Goal: Transaction & Acquisition: Purchase product/service

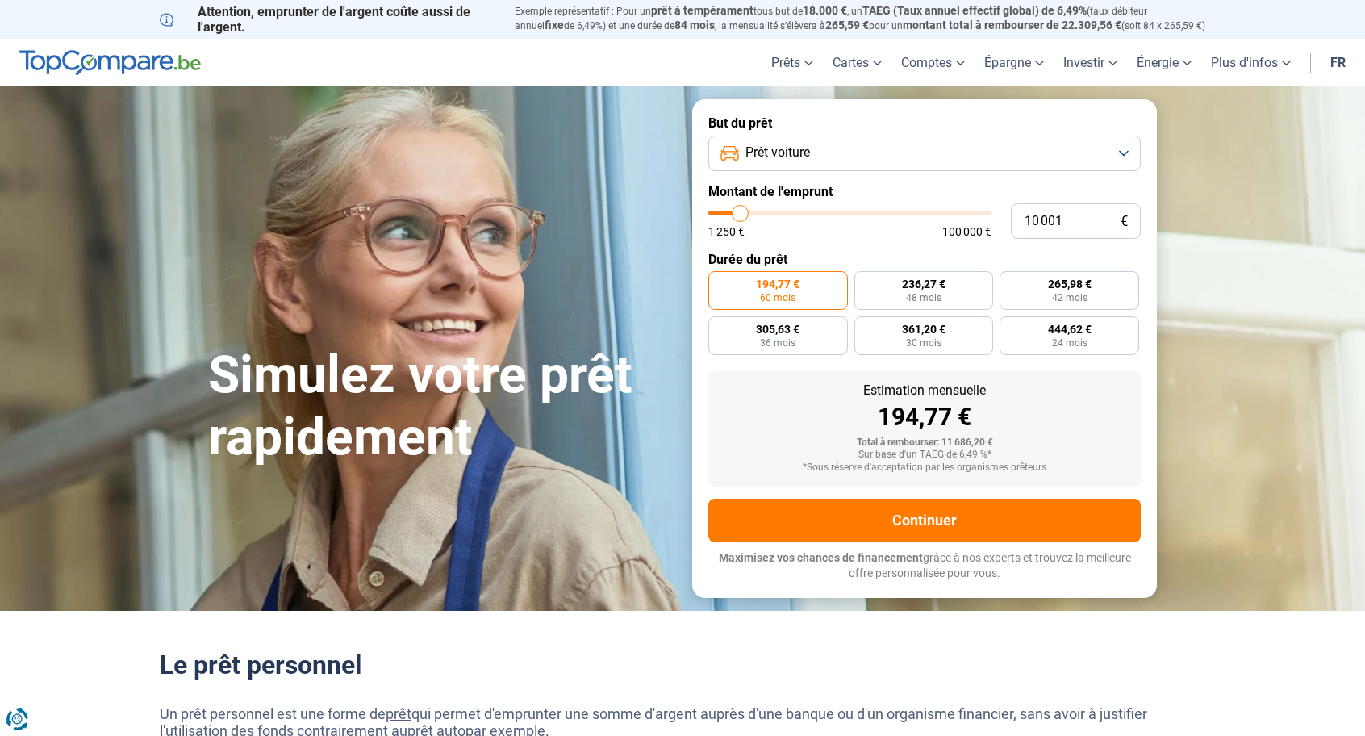
click at [799, 149] on span "Prêt voiture" at bounding box center [778, 153] width 65 height 18
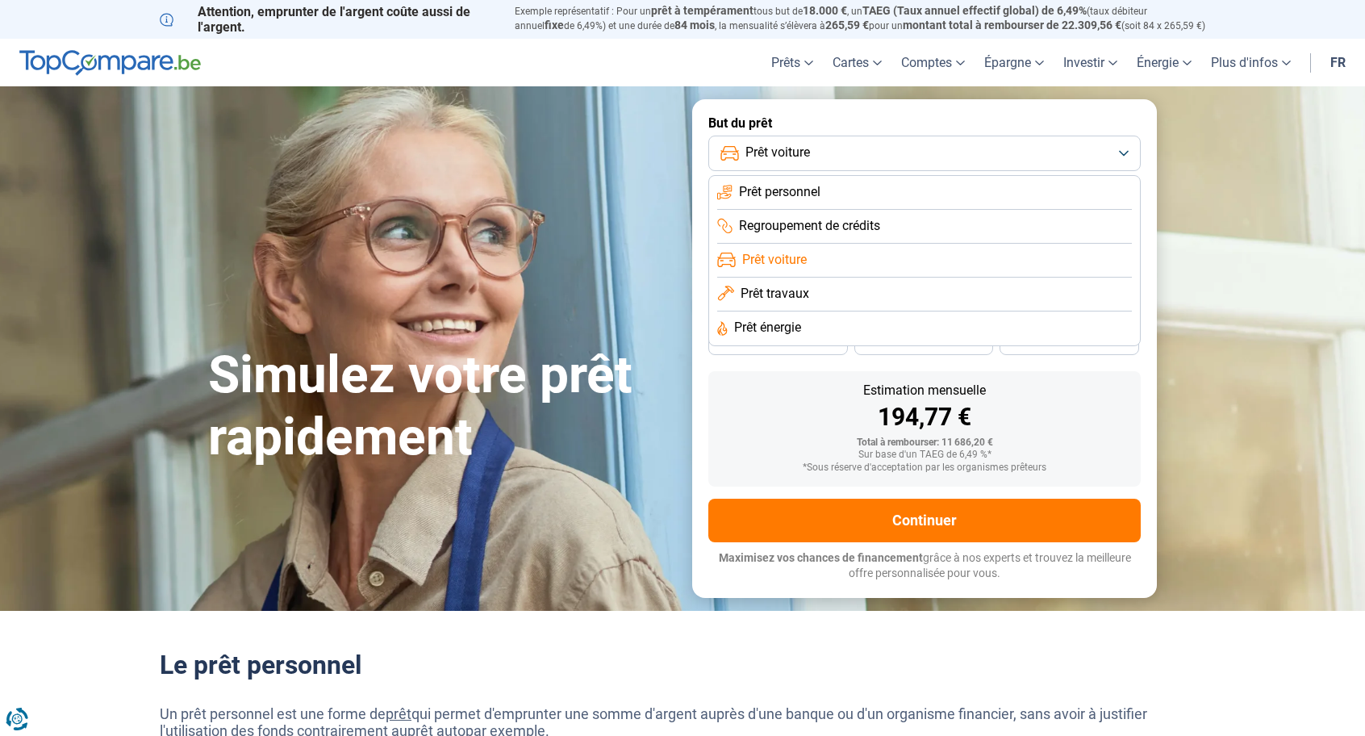
click at [782, 261] on span "Prêt voiture" at bounding box center [774, 260] width 65 height 18
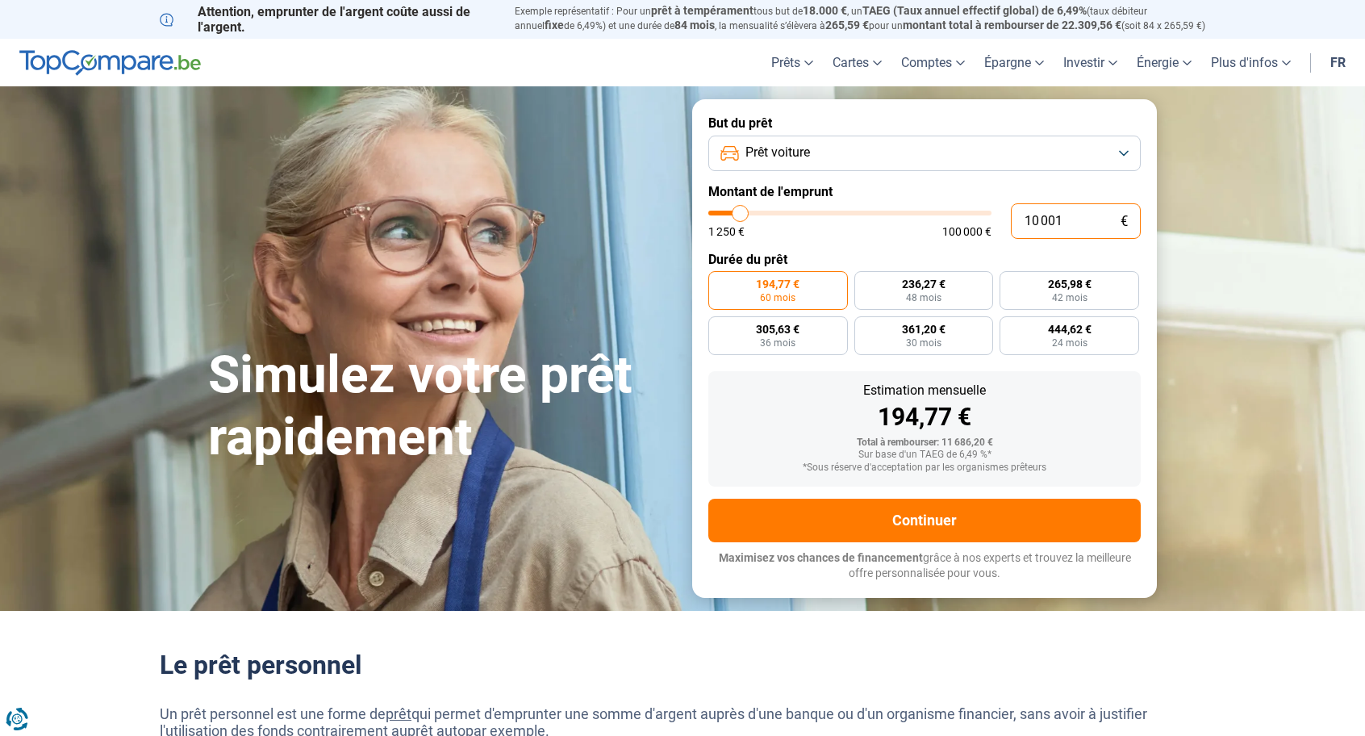
drag, startPoint x: 1070, startPoint y: 217, endPoint x: 968, endPoint y: 223, distance: 101.8
click at [968, 222] on div "10 001 € 1 250 € 100 000 €" at bounding box center [924, 221] width 433 height 36
type input "3"
type input "1250"
type input "30"
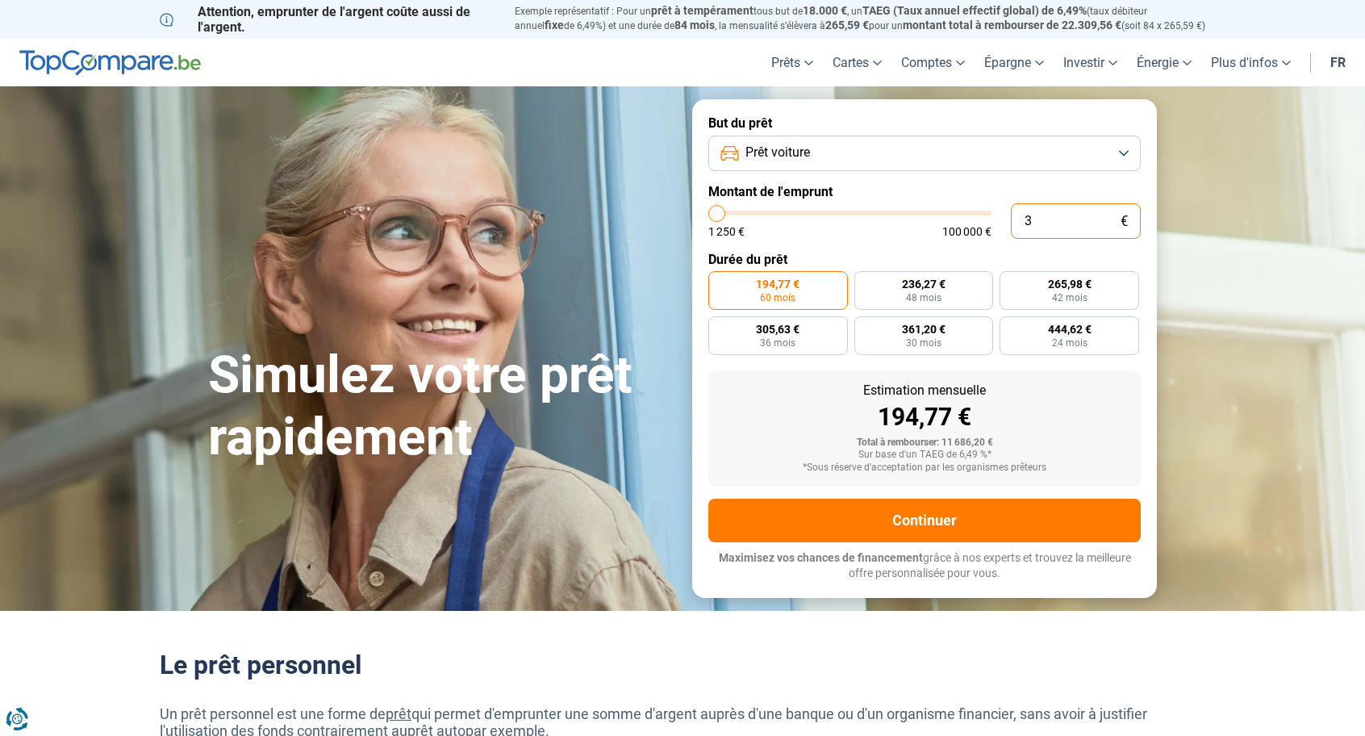
type input "1250"
type input "300"
type input "1250"
type input "3 000"
type input "3000"
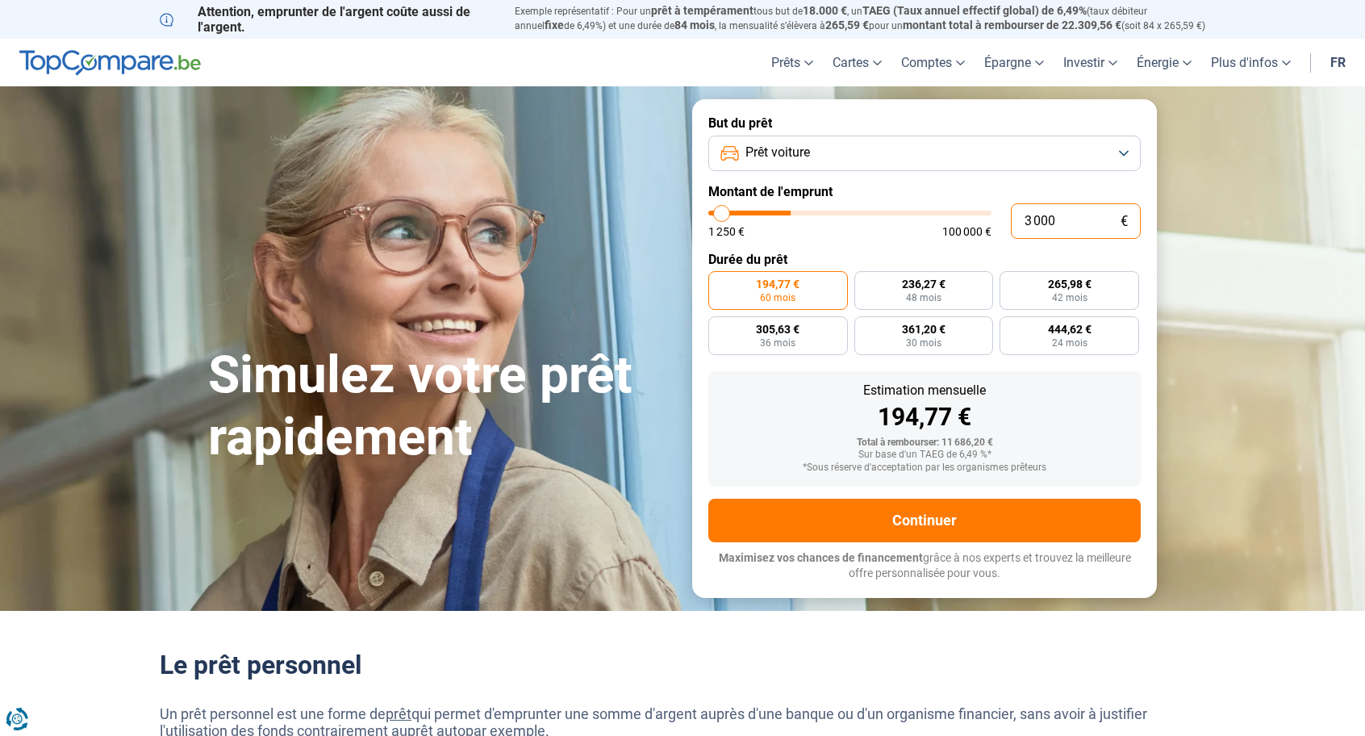
type input "30 000"
type input "30000"
type input "3 000"
type input "3000"
type input "300"
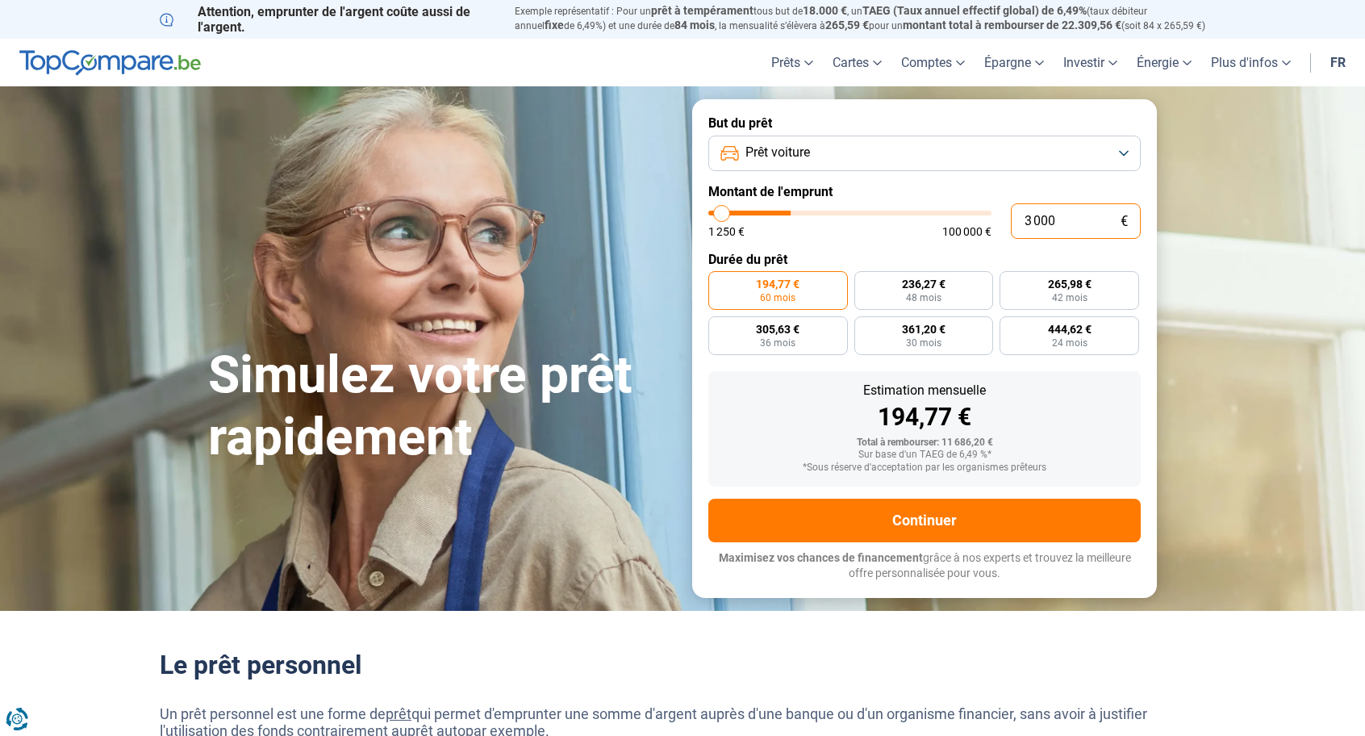
type input "1250"
type input "30"
type input "1250"
type input "3"
type input "1250"
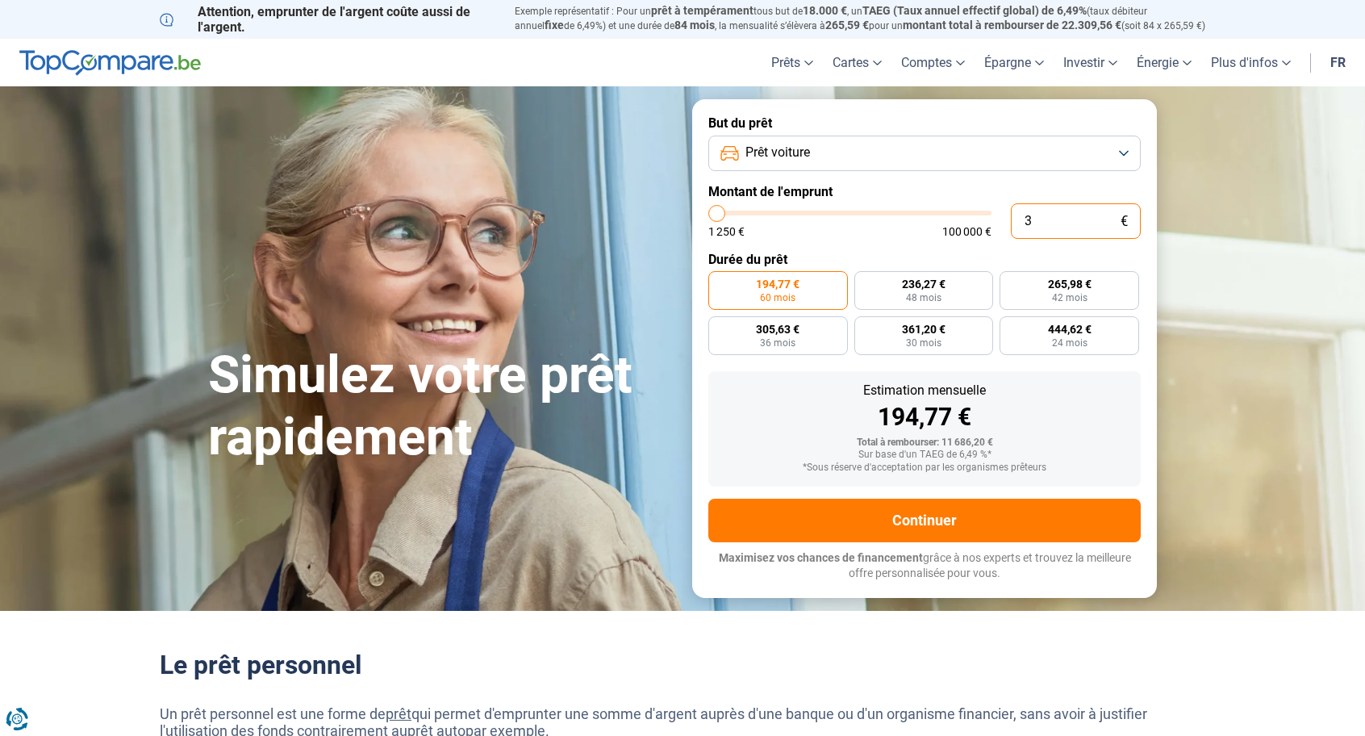
type input "33"
type input "1250"
type input "330"
type input "1250"
type input "3 300"
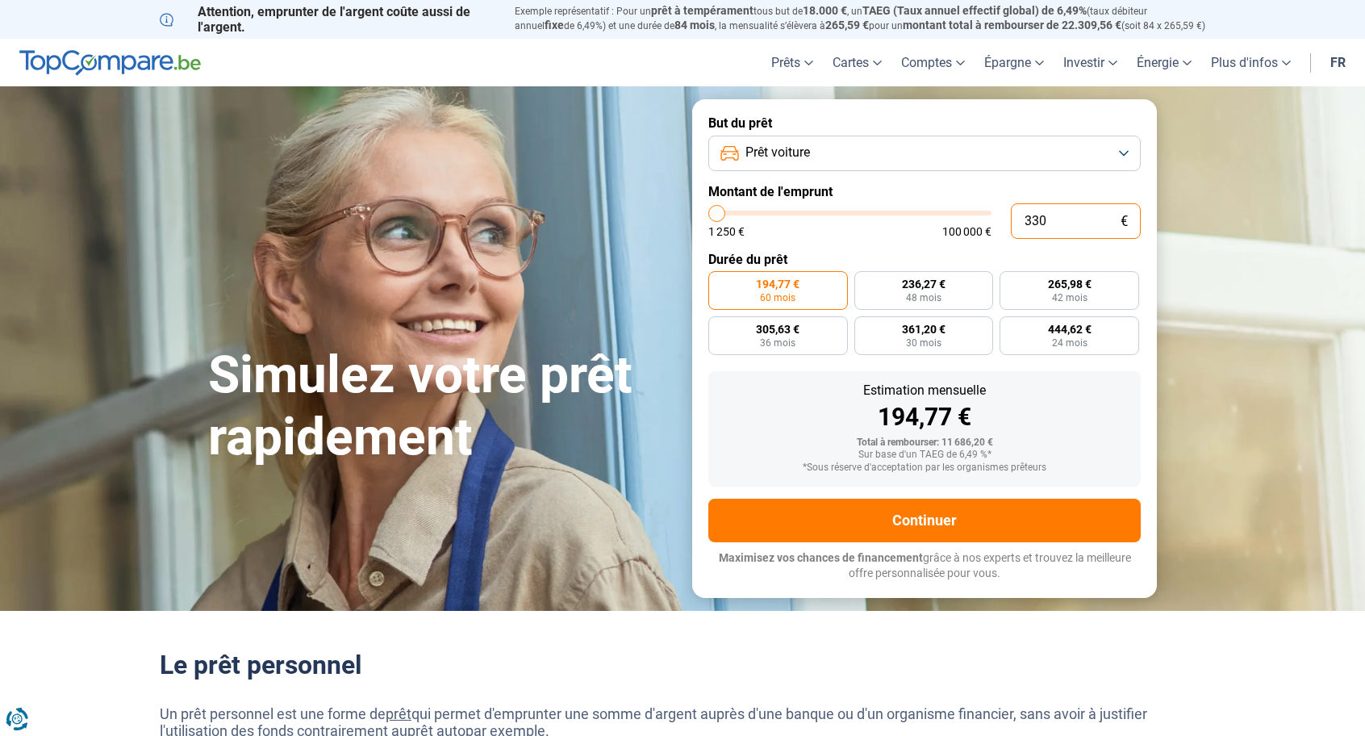
type input "3250"
type input "33 000"
type input "33000"
radio input "false"
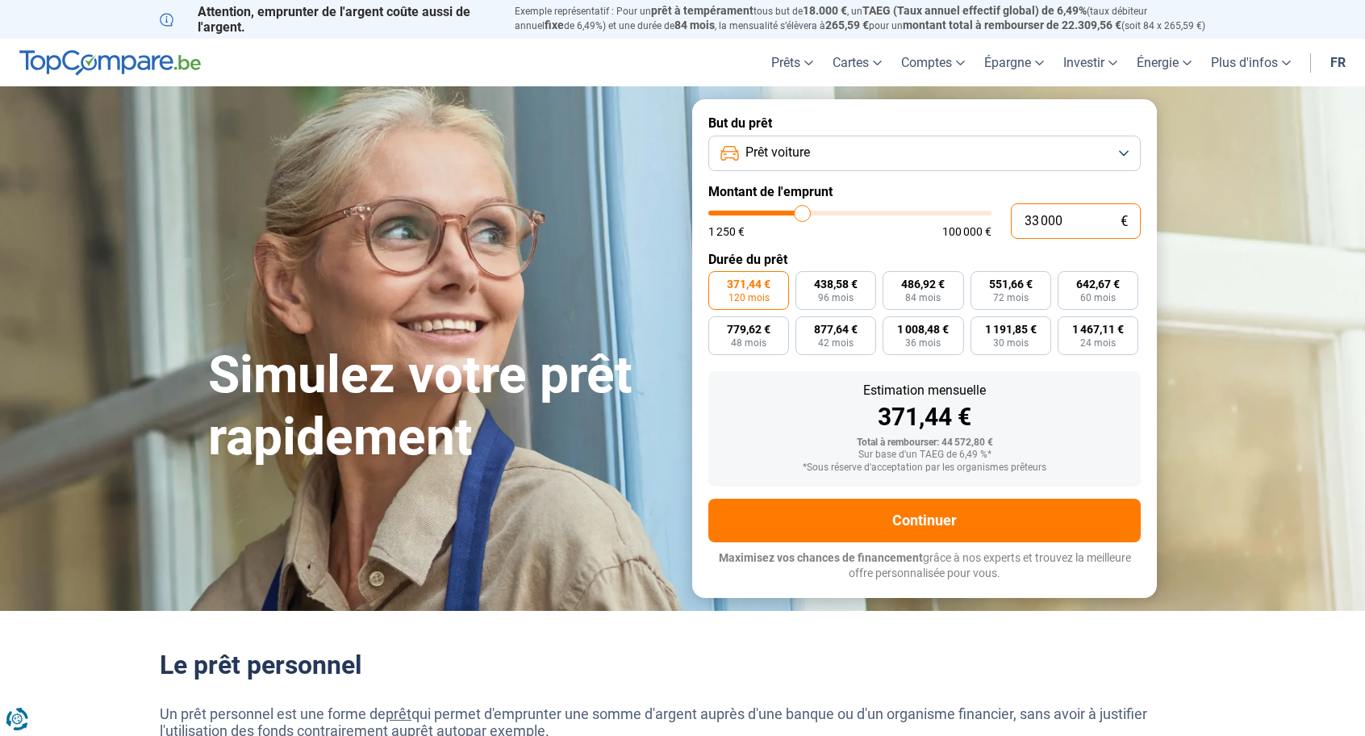
type input "33 000"
click at [859, 340] on label "877,64 € 42 mois" at bounding box center [836, 335] width 81 height 39
click at [806, 327] on input "877,64 € 42 mois" at bounding box center [801, 321] width 10 height 10
radio input "true"
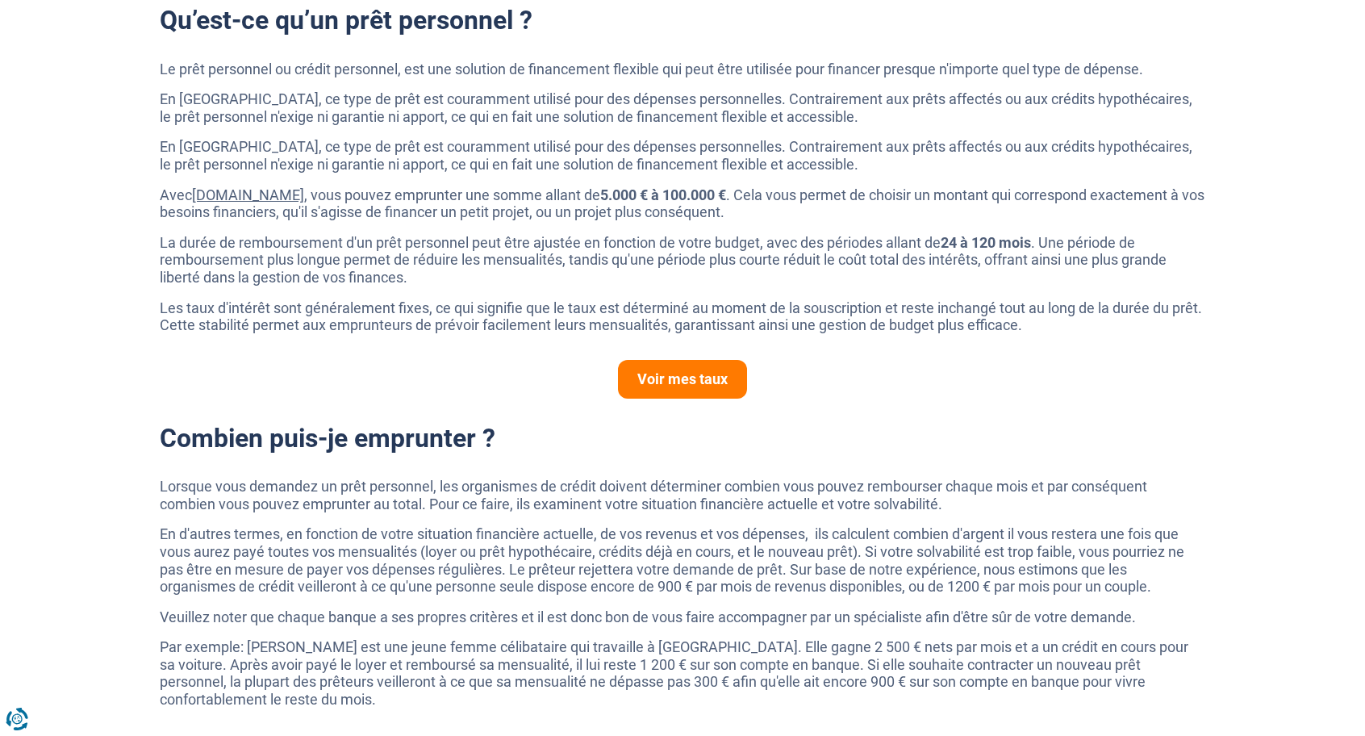
scroll to position [888, 0]
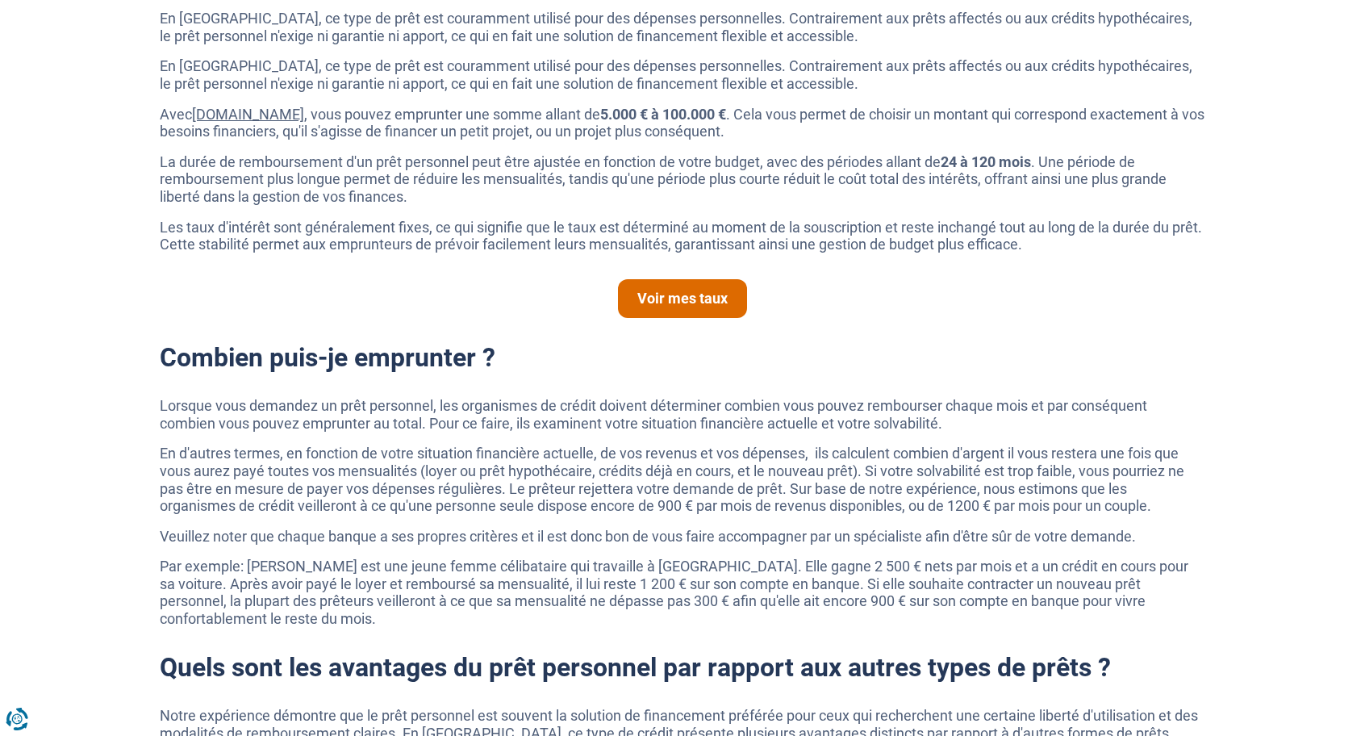
click at [696, 305] on link "Voir mes taux" at bounding box center [682, 298] width 129 height 39
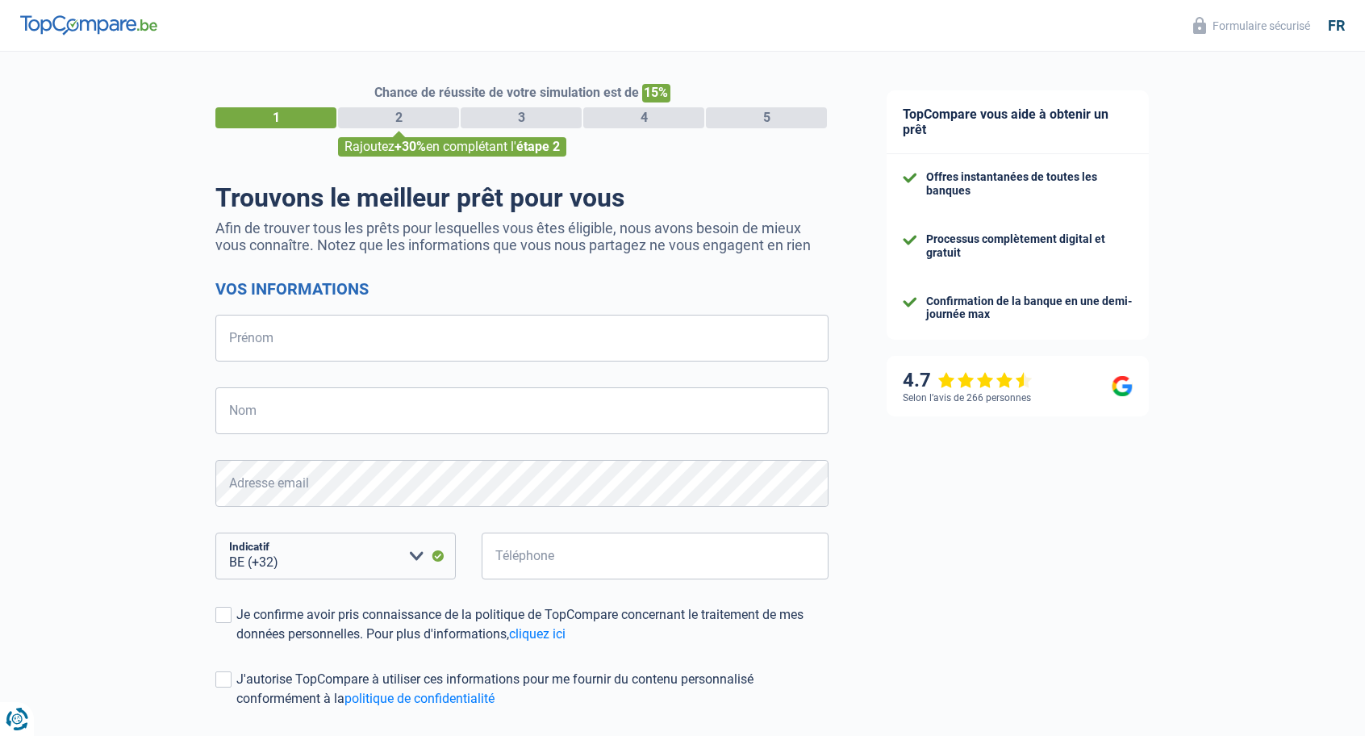
select select "32"
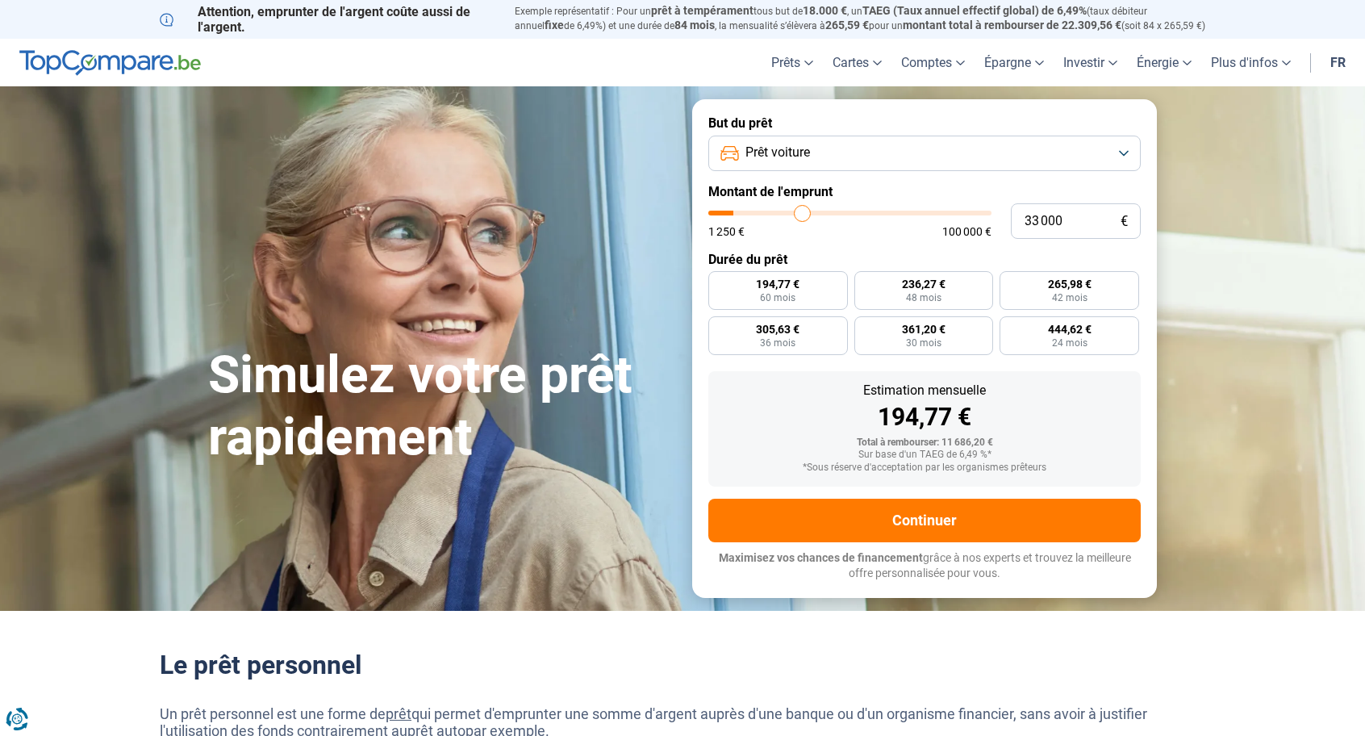
click at [918, 300] on span "48 mois" at bounding box center [924, 298] width 36 height 10
click at [865, 282] on input "236,27 € 48 mois" at bounding box center [860, 276] width 10 height 10
radio input "true"
click at [757, 285] on span "194,77 €" at bounding box center [778, 283] width 44 height 11
click at [719, 282] on input "194,77 € 60 mois" at bounding box center [713, 276] width 10 height 10
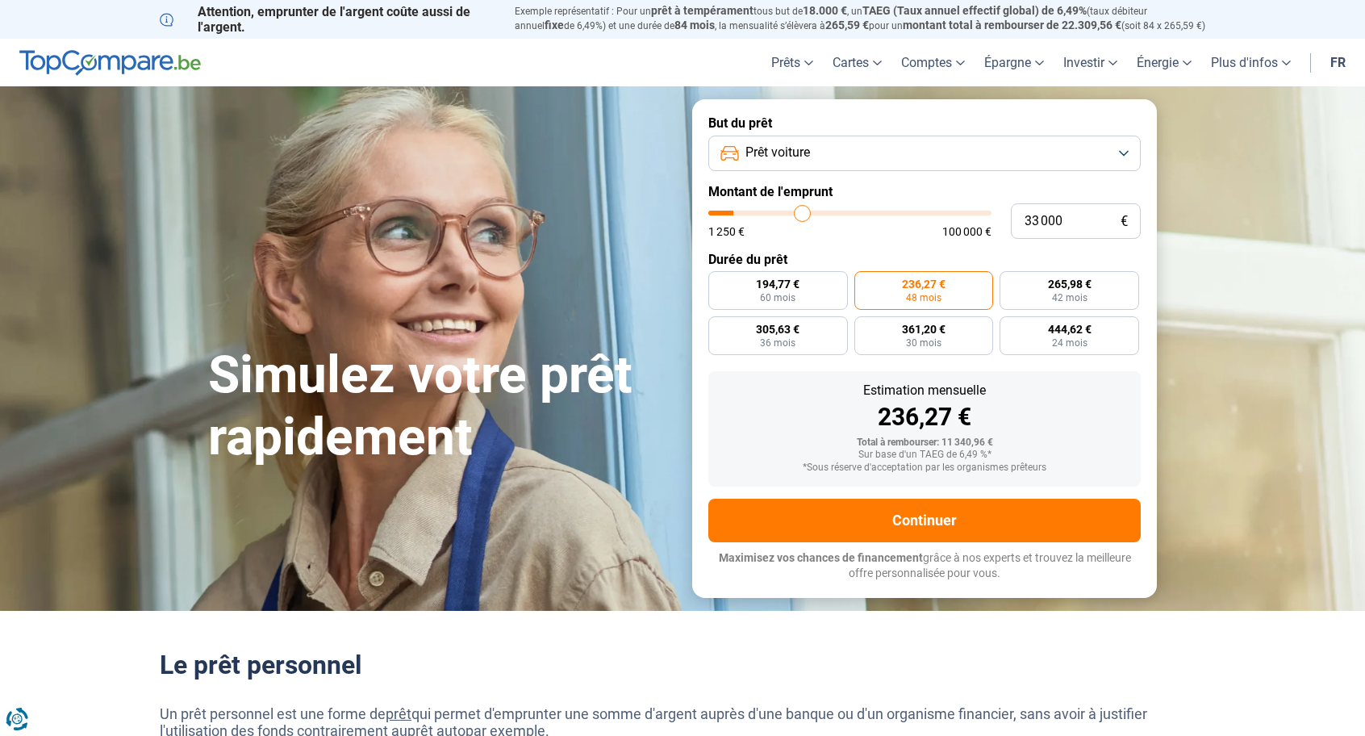
radio input "true"
type input "30 250"
type input "30250"
type input "30 500"
type input "30500"
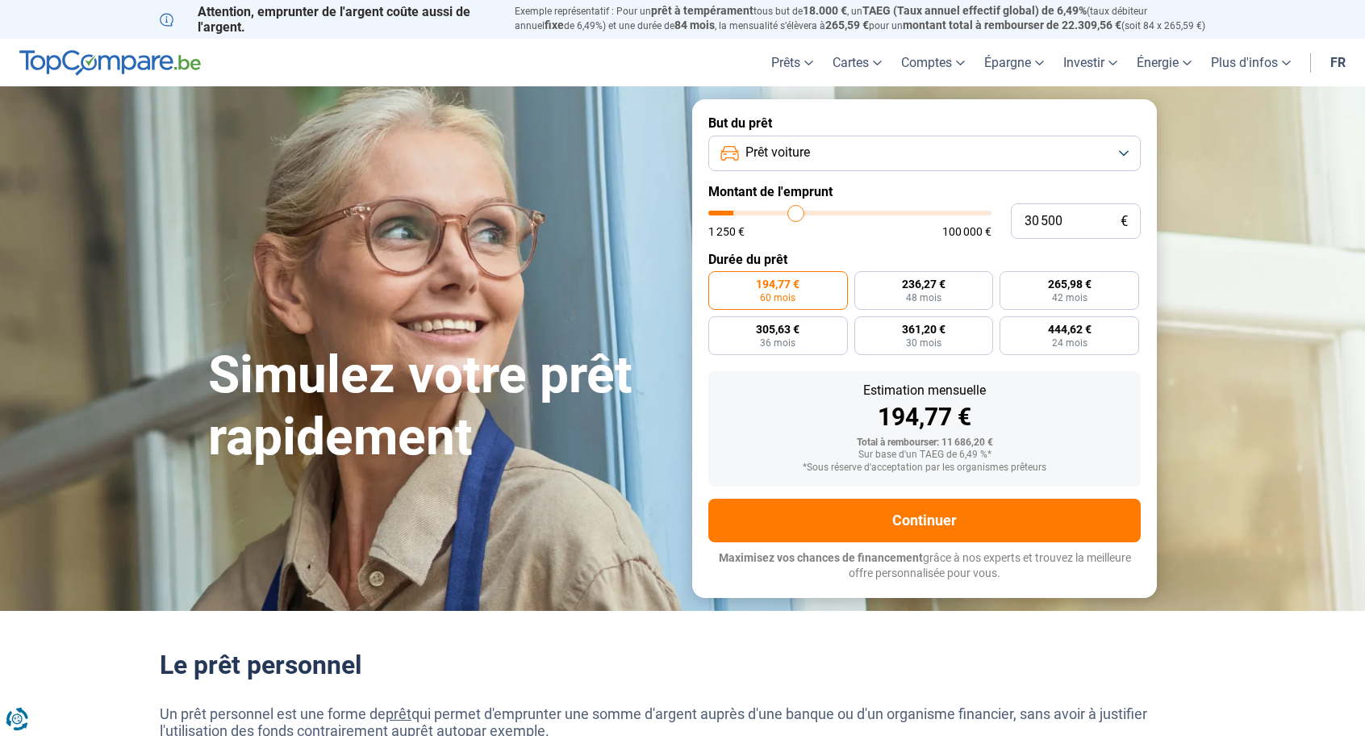
type input "30 750"
type input "30750"
type input "31 000"
type input "31000"
type input "31 250"
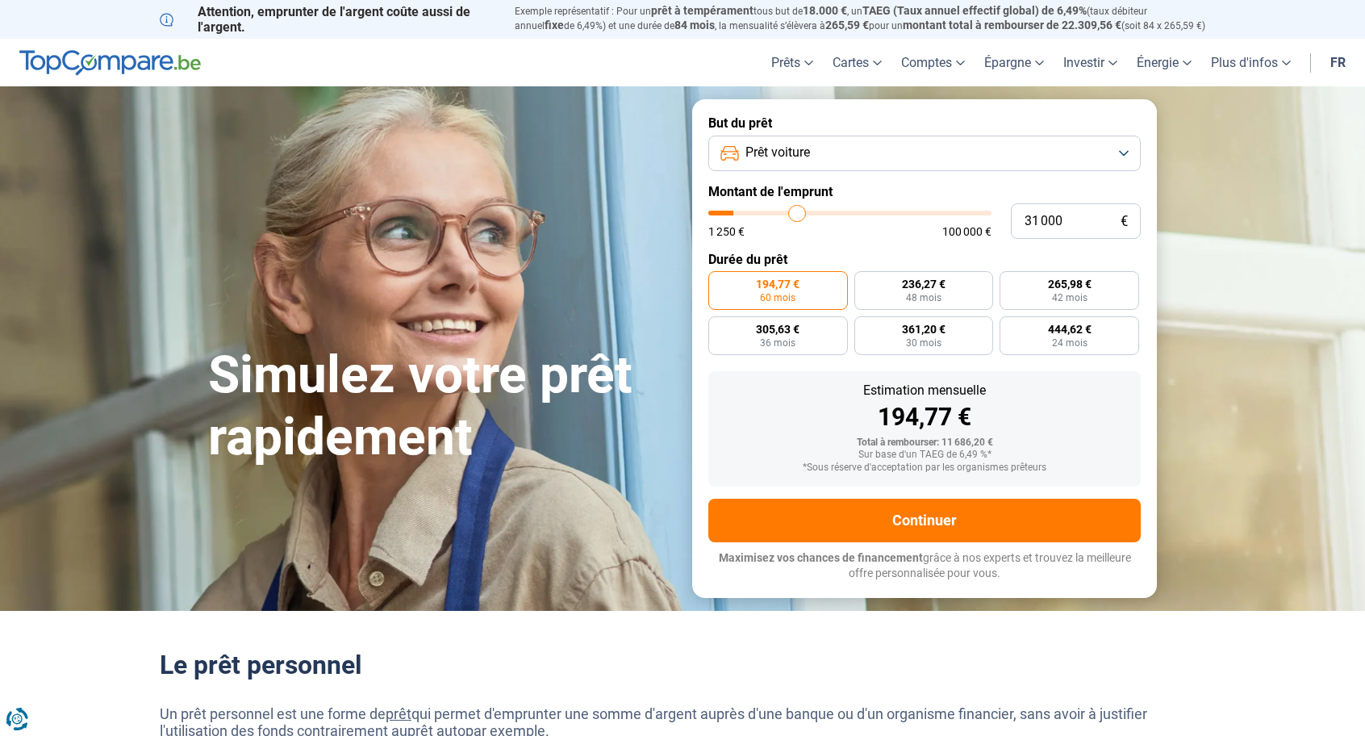
type input "31250"
type input "31 750"
type input "31750"
type input "32 250"
type input "32250"
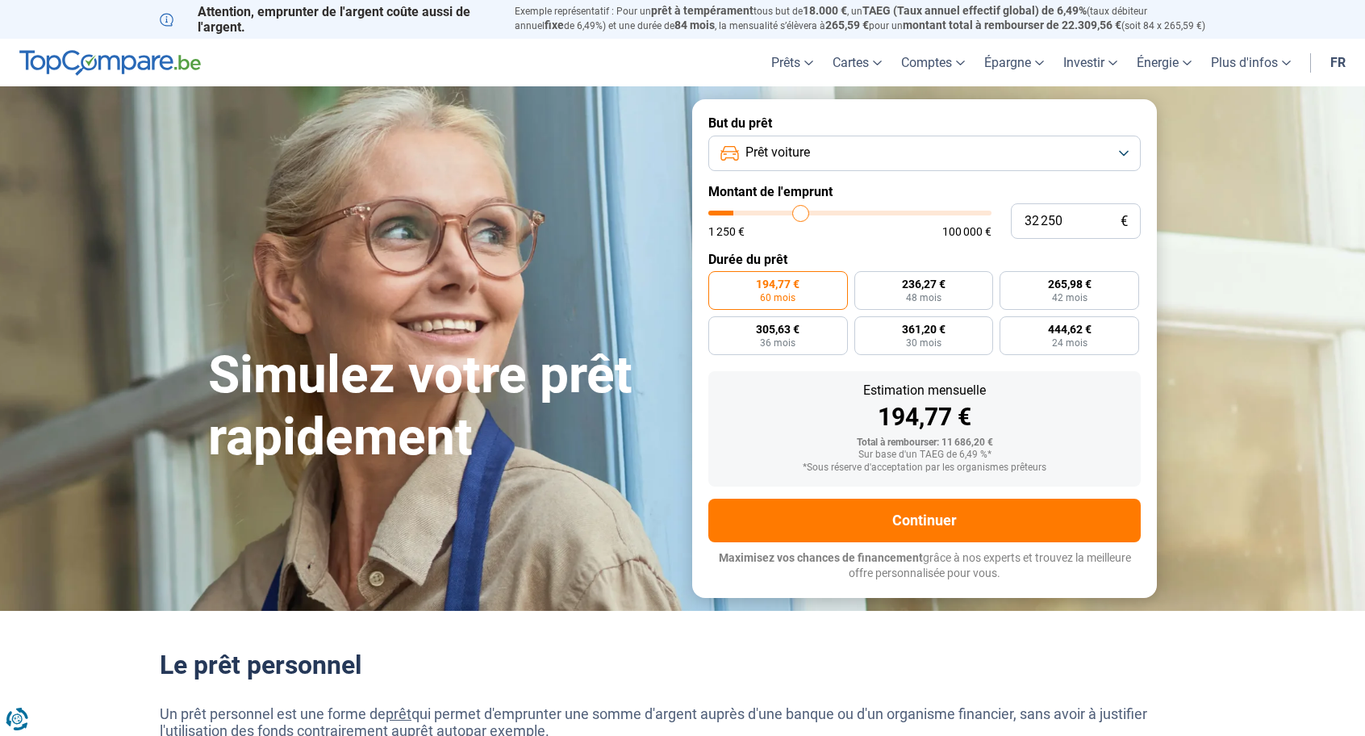
type input "33 000"
type input "33000"
type input "33 750"
type input "33750"
type input "34 750"
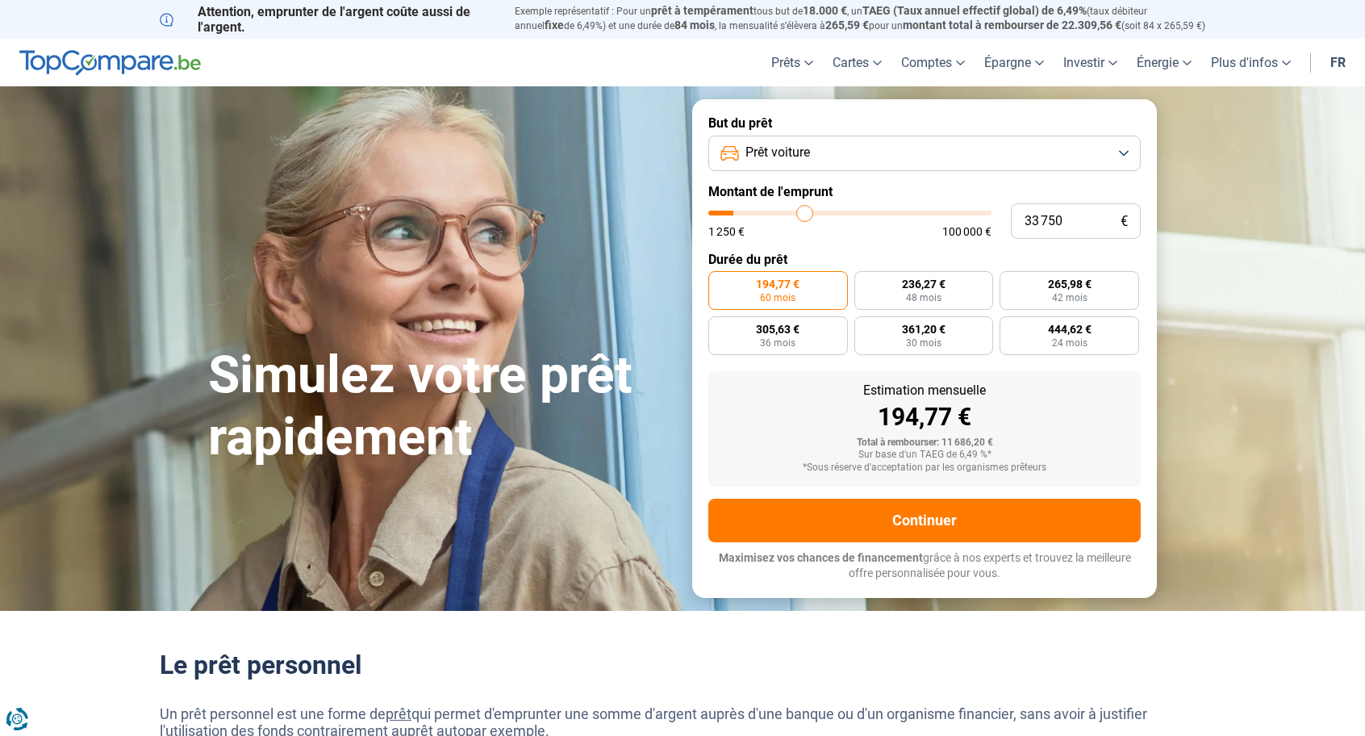
type input "34750"
type input "35 750"
type input "35750"
type input "36 500"
type input "36500"
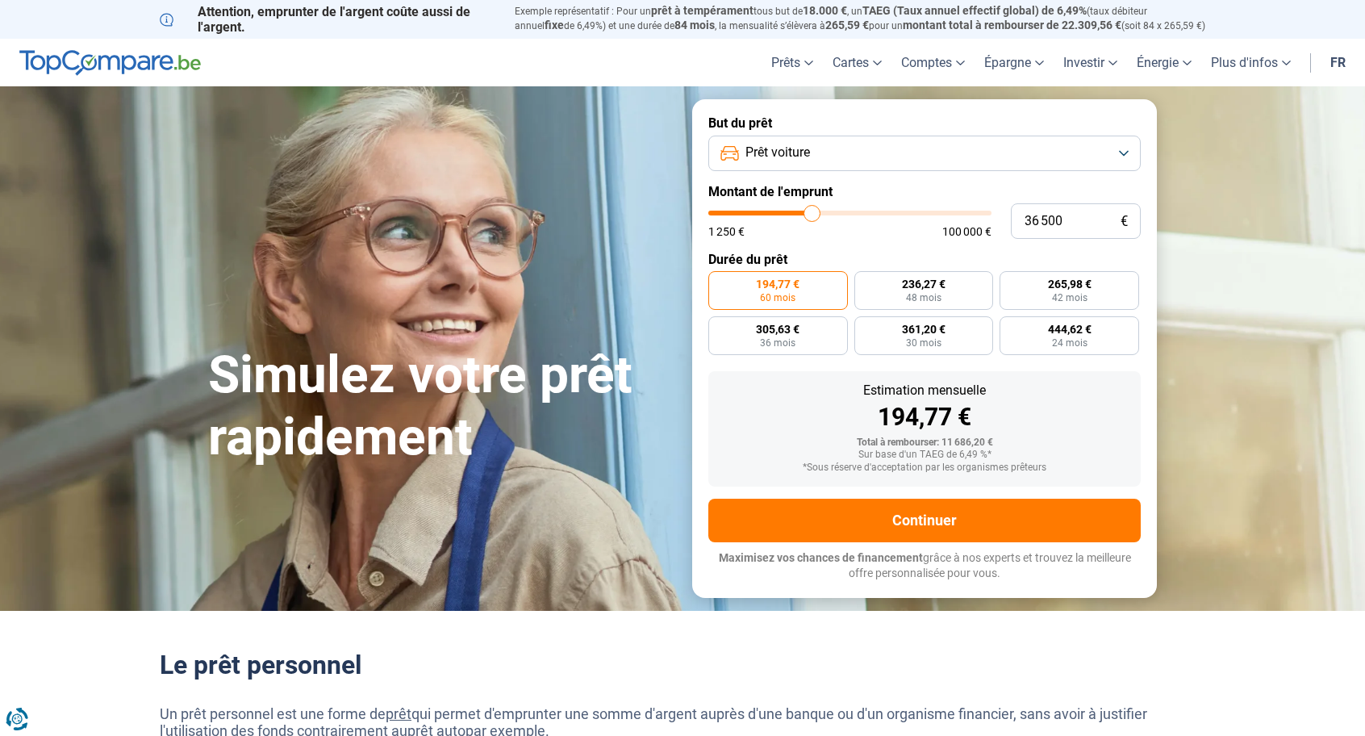
type input "37 250"
type input "37250"
type input "38 000"
type input "38000"
type input "38 750"
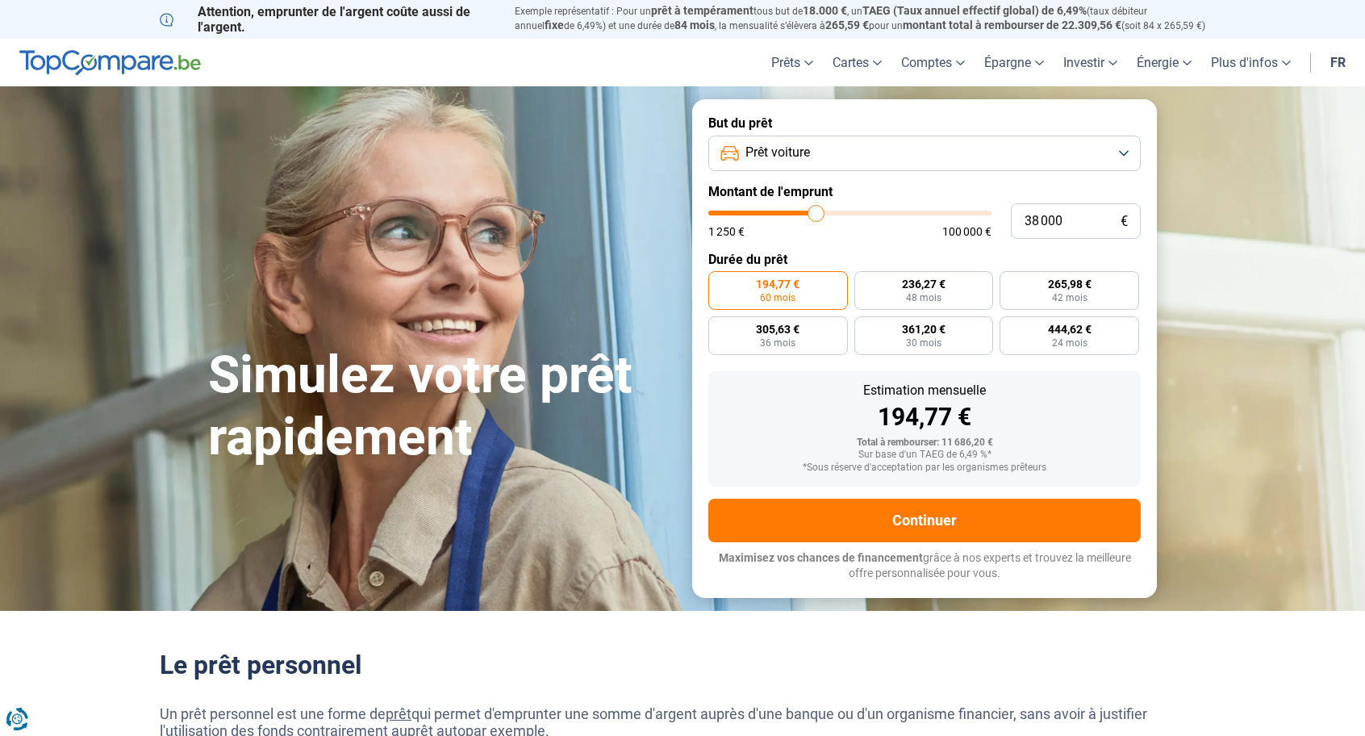
type input "38750"
type input "39 500"
type input "39500"
type input "40 250"
type input "40250"
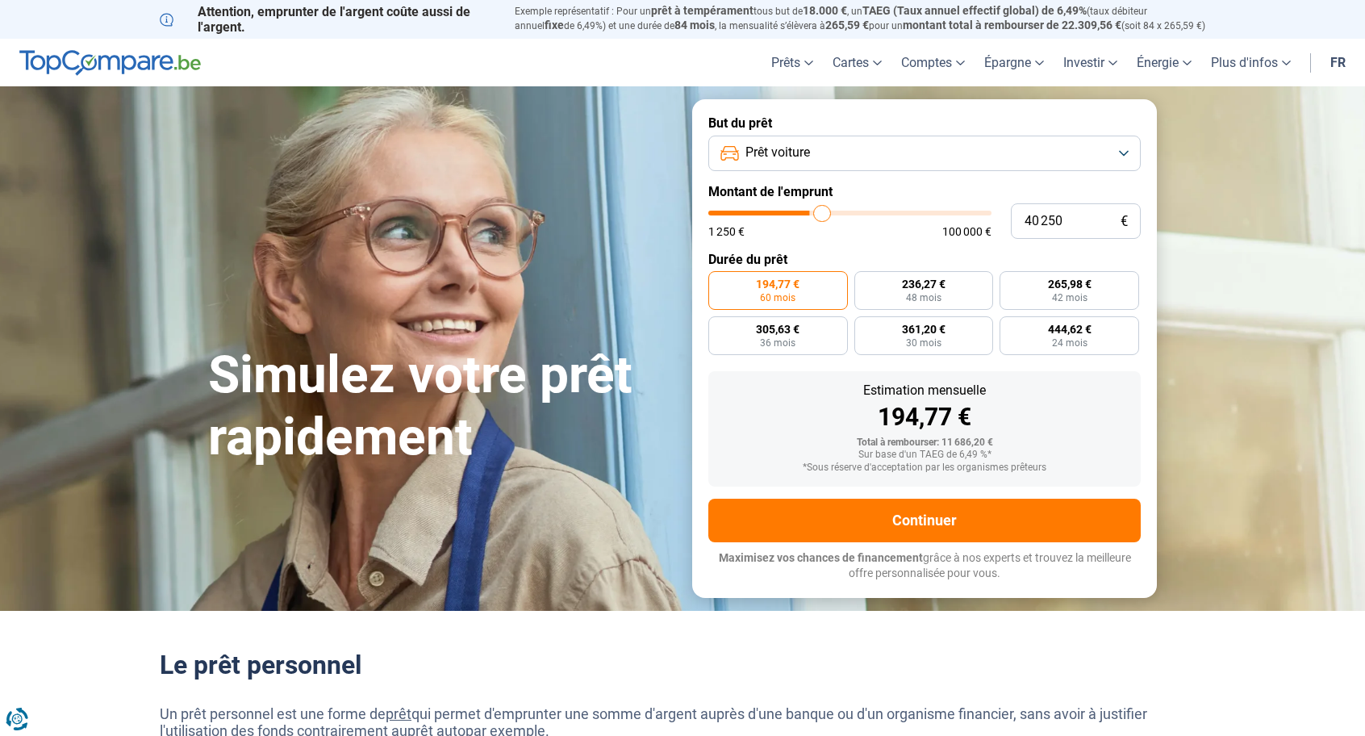
type input "40 750"
type input "40750"
type input "41 000"
type input "41000"
type input "41 500"
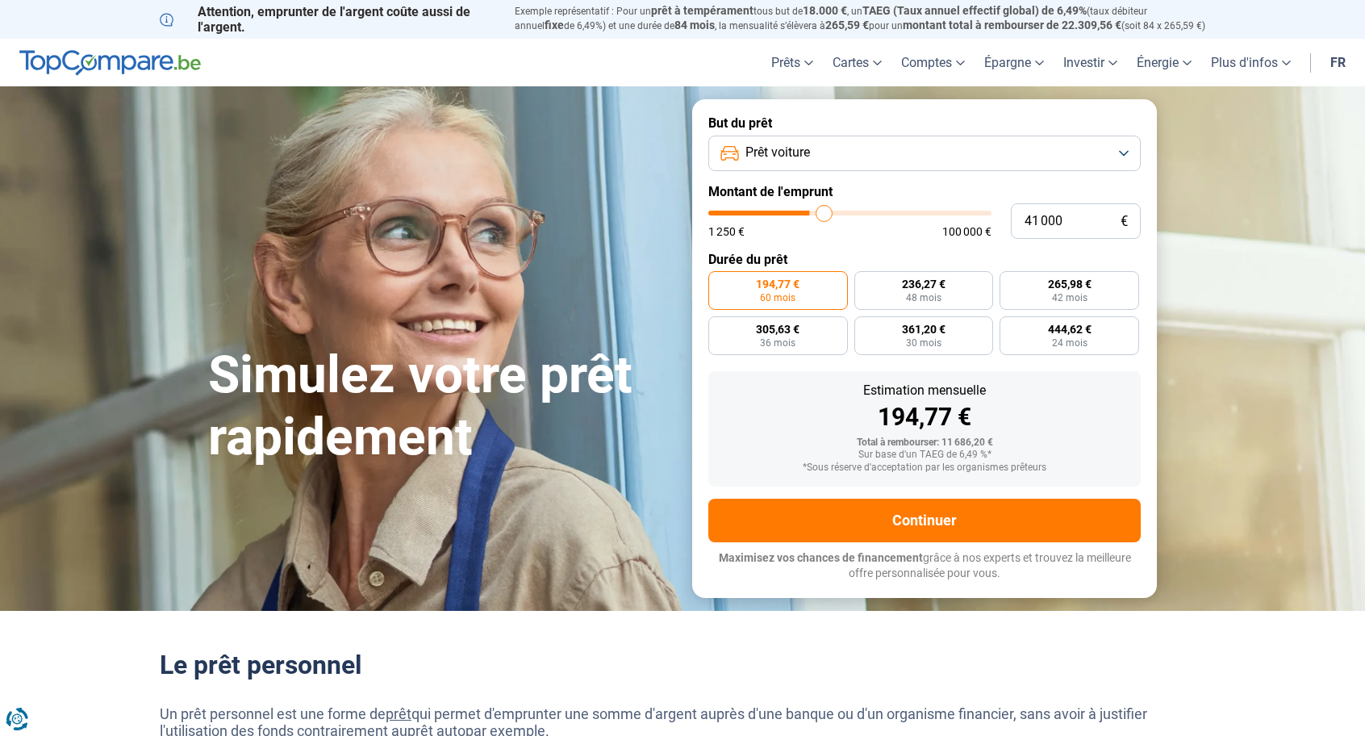
type input "41500"
type input "42 000"
type input "42000"
type input "43 750"
type input "43750"
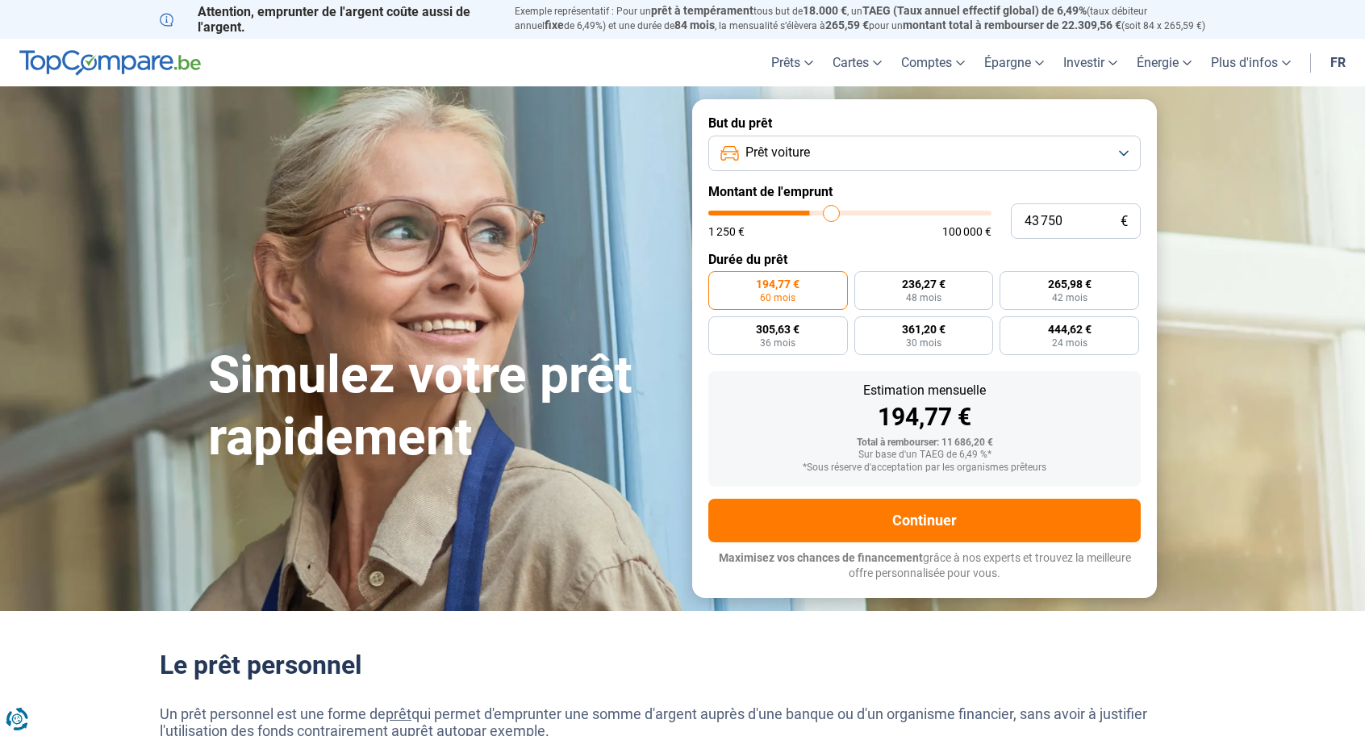
type input "45 000"
type input "45000"
type input "45 250"
type input "45250"
type input "45 500"
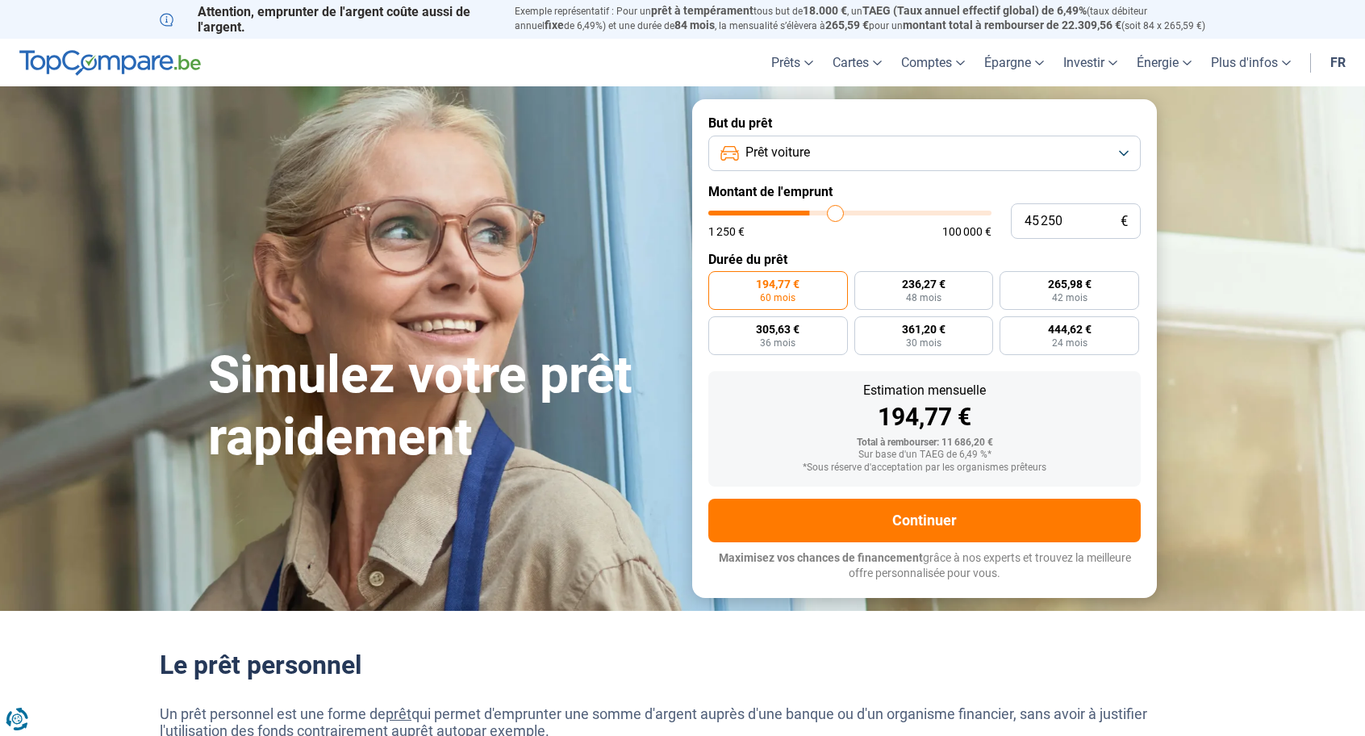
type input "45500"
type input "45 750"
type input "45750"
type input "46 000"
type input "46000"
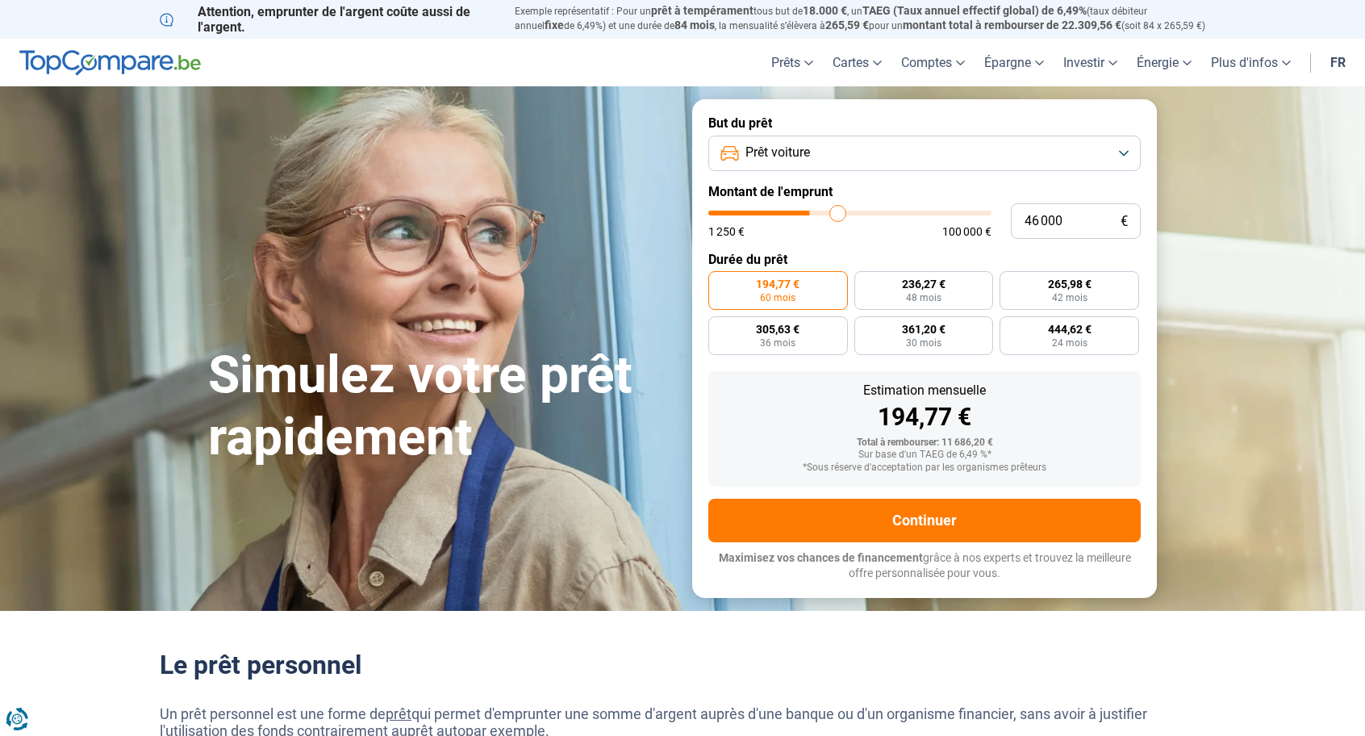
type input "46 250"
type input "46250"
type input "46 500"
type input "46500"
type input "46 750"
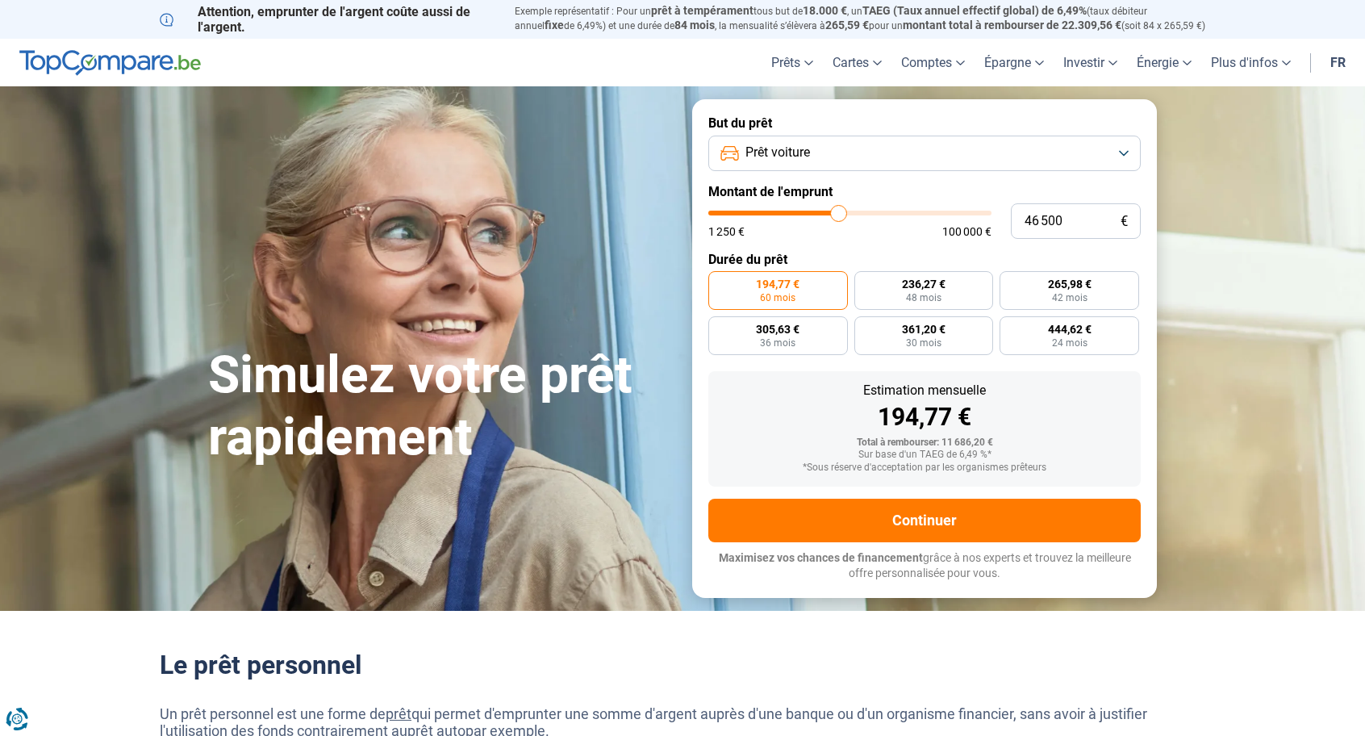
type input "46750"
type input "47 000"
type input "47000"
type input "47 250"
type input "47250"
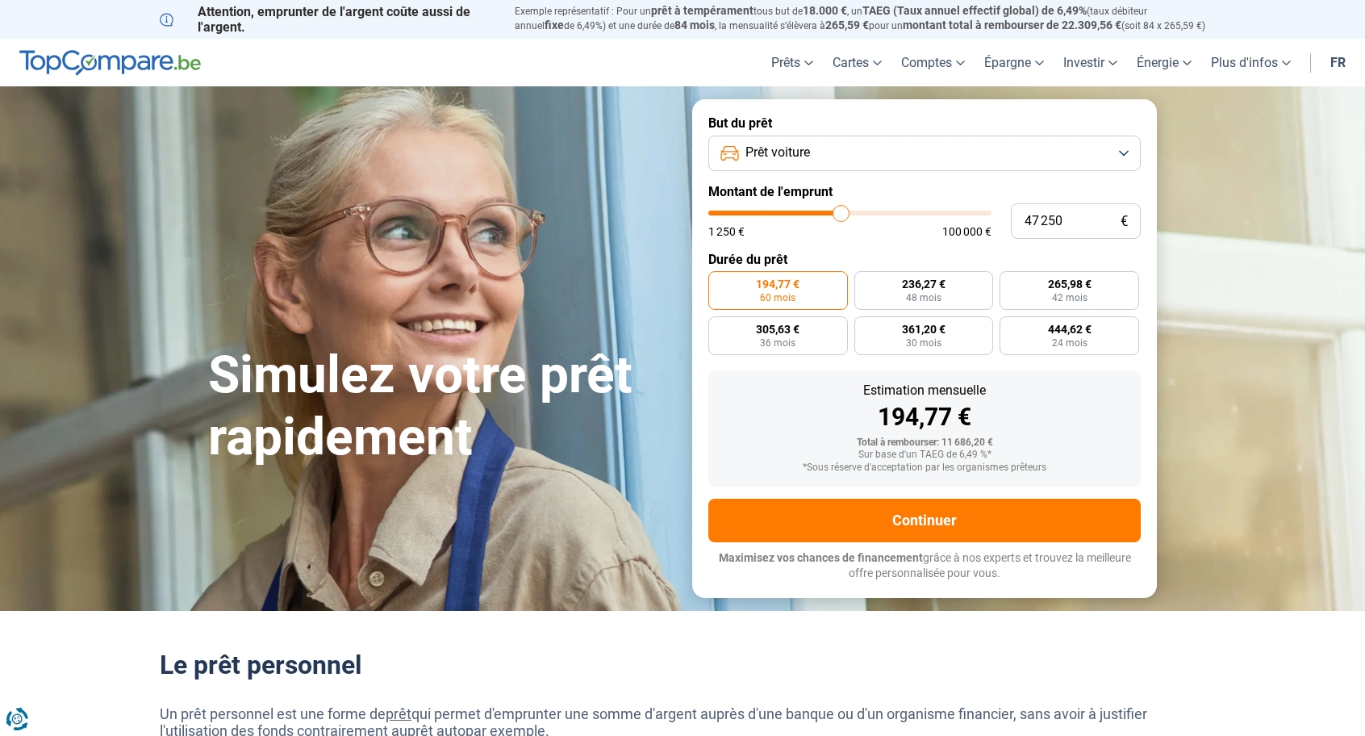
type input "47 750"
type input "47750"
type input "48 250"
type input "48250"
type input "48 500"
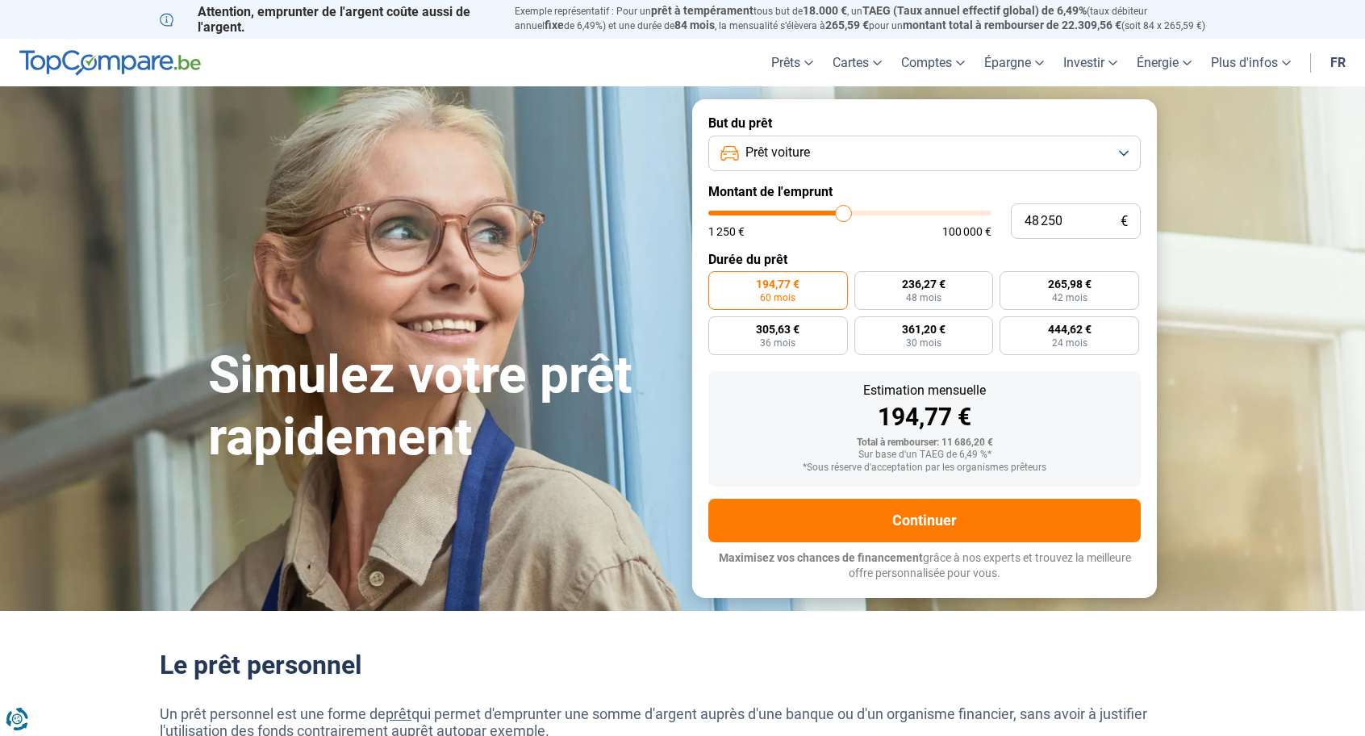
type input "48500"
type input "48 750"
type input "48750"
type input "49 000"
type input "49000"
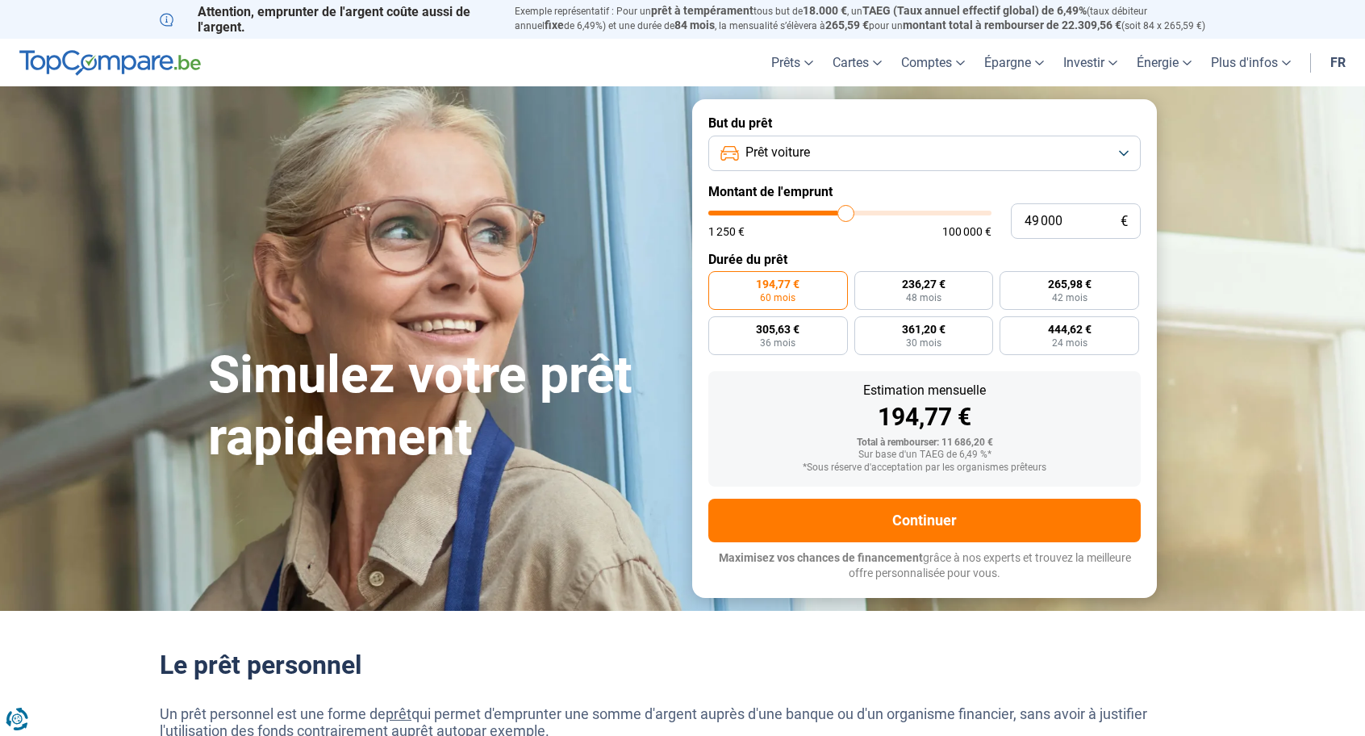
type input "49 250"
type input "49250"
type input "49 500"
type input "49500"
type input "49 750"
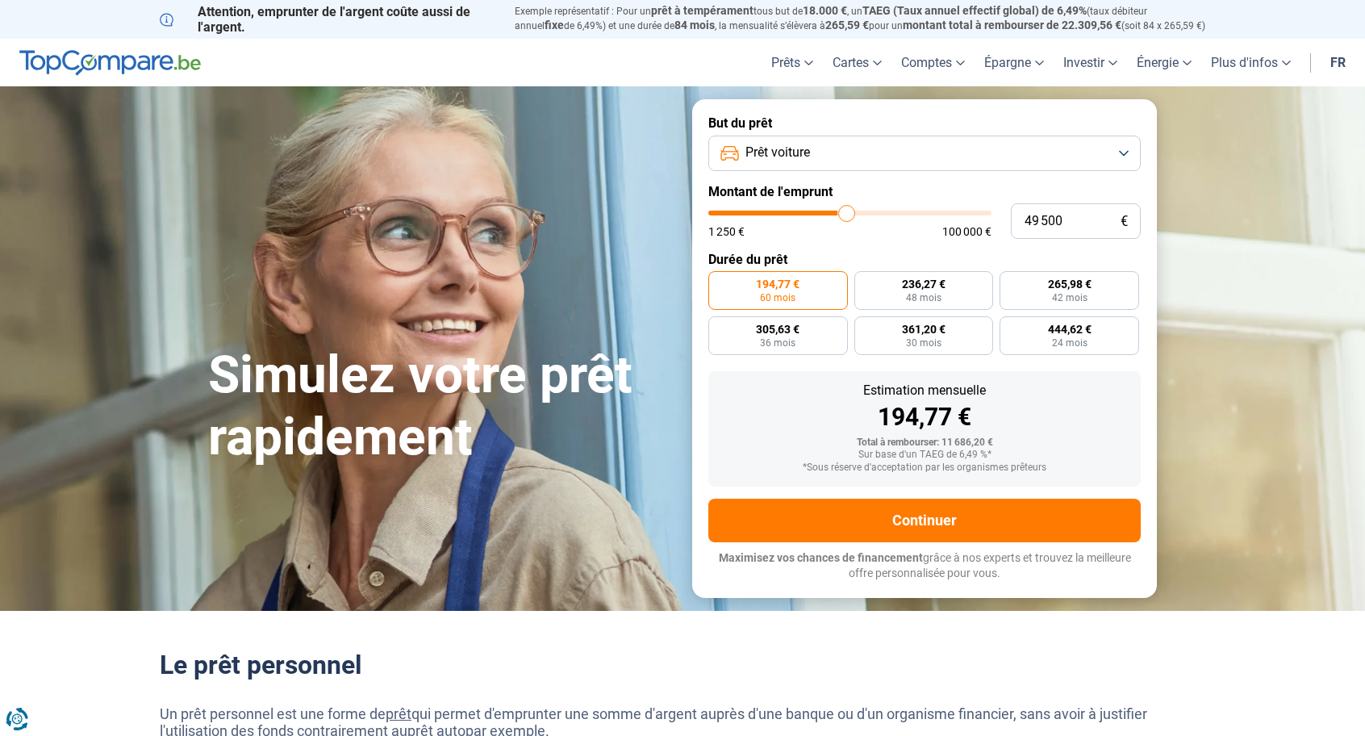
type input "49750"
type input "50 000"
type input "50000"
type input "50 250"
type input "50250"
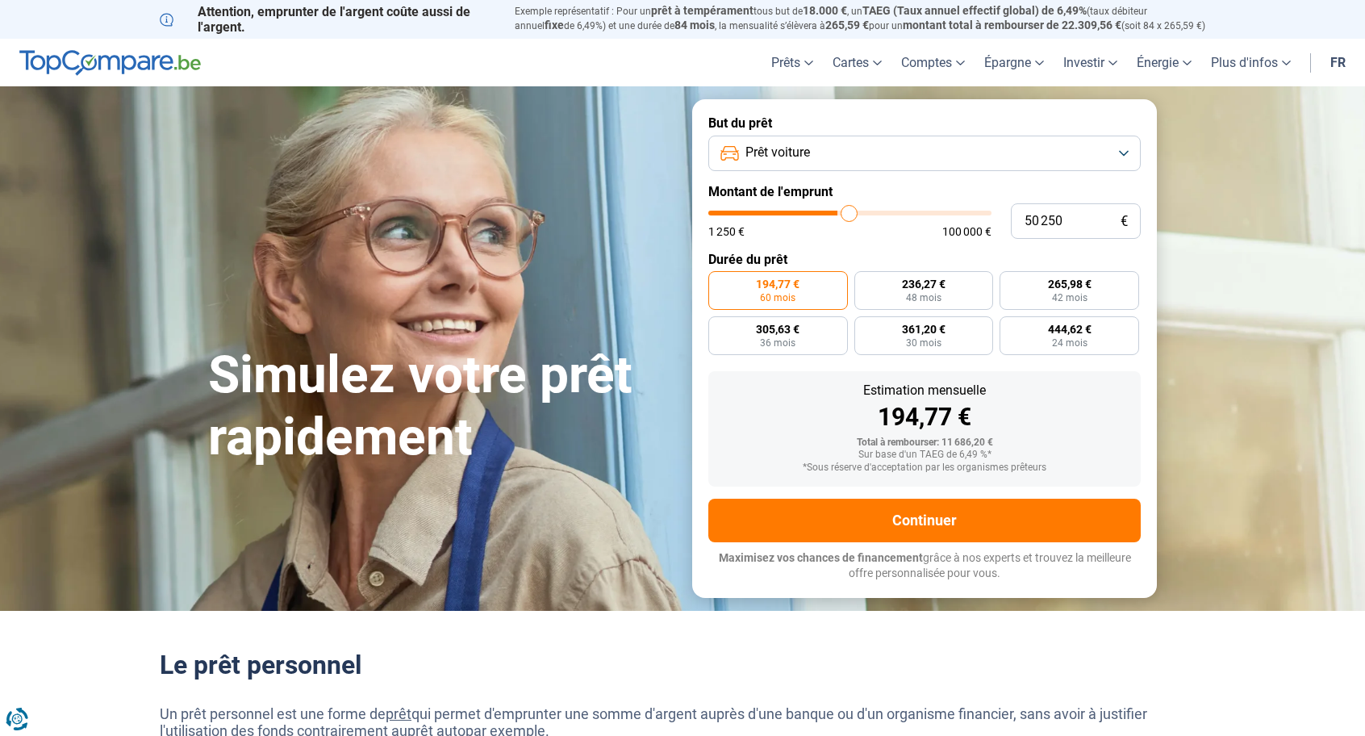
type input "50 500"
type input "50500"
type input "50 250"
type input "50250"
type input "50 000"
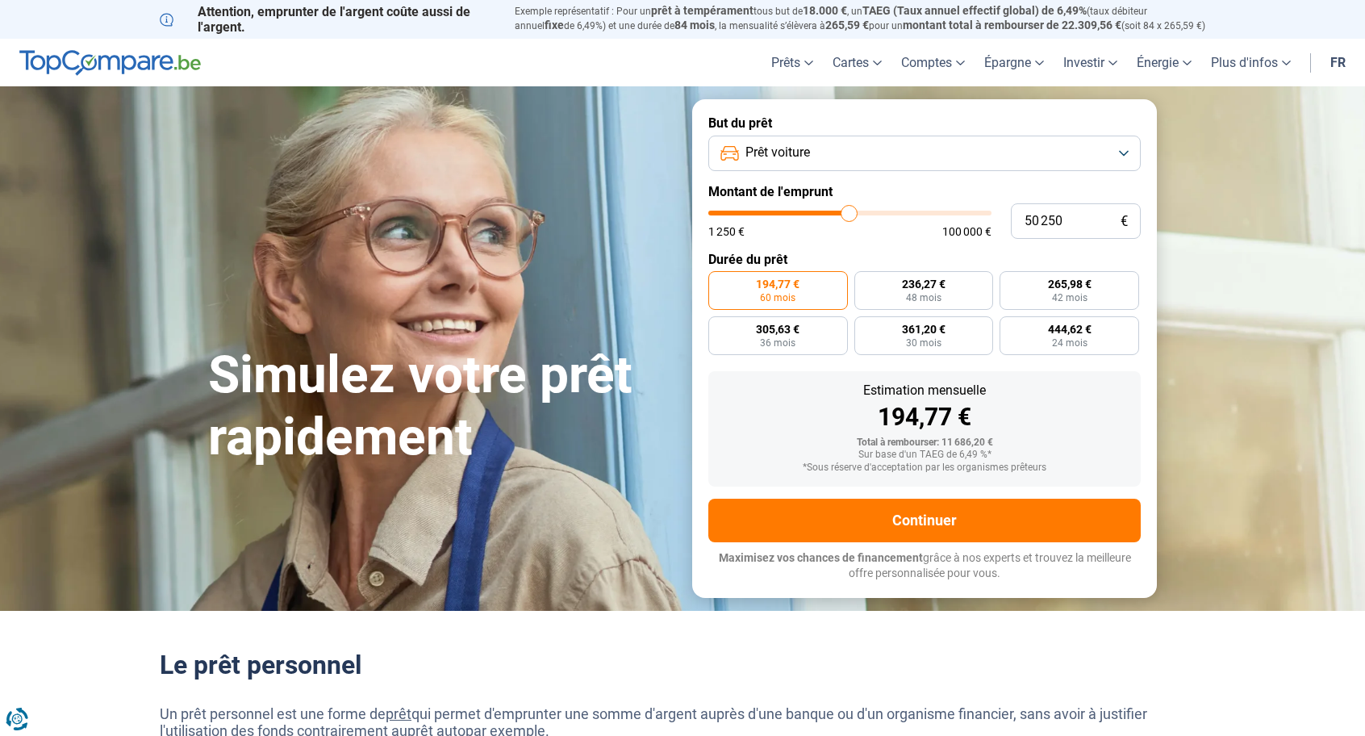
type input "50000"
type input "49 500"
type input "49500"
type input "49 250"
type input "49250"
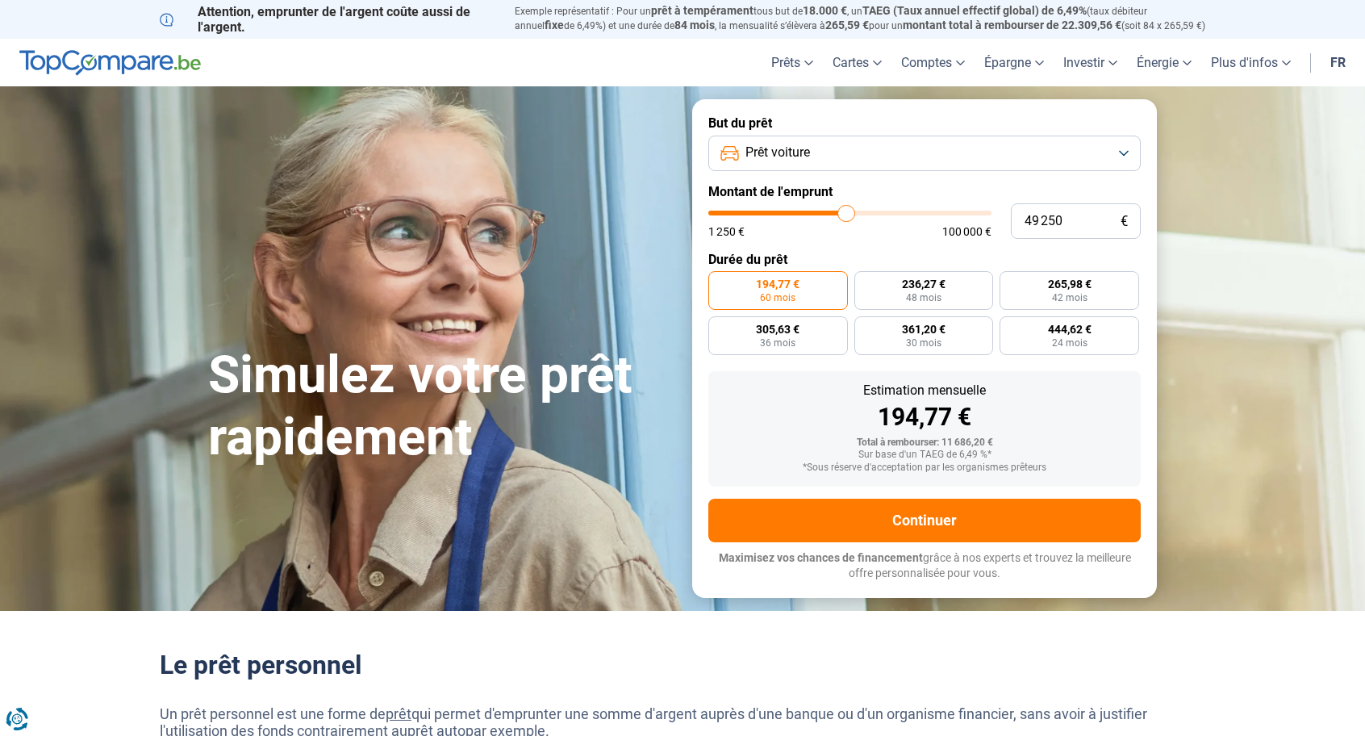
type input "48 500"
type input "48500"
type input "48 000"
type input "48000"
type input "47 500"
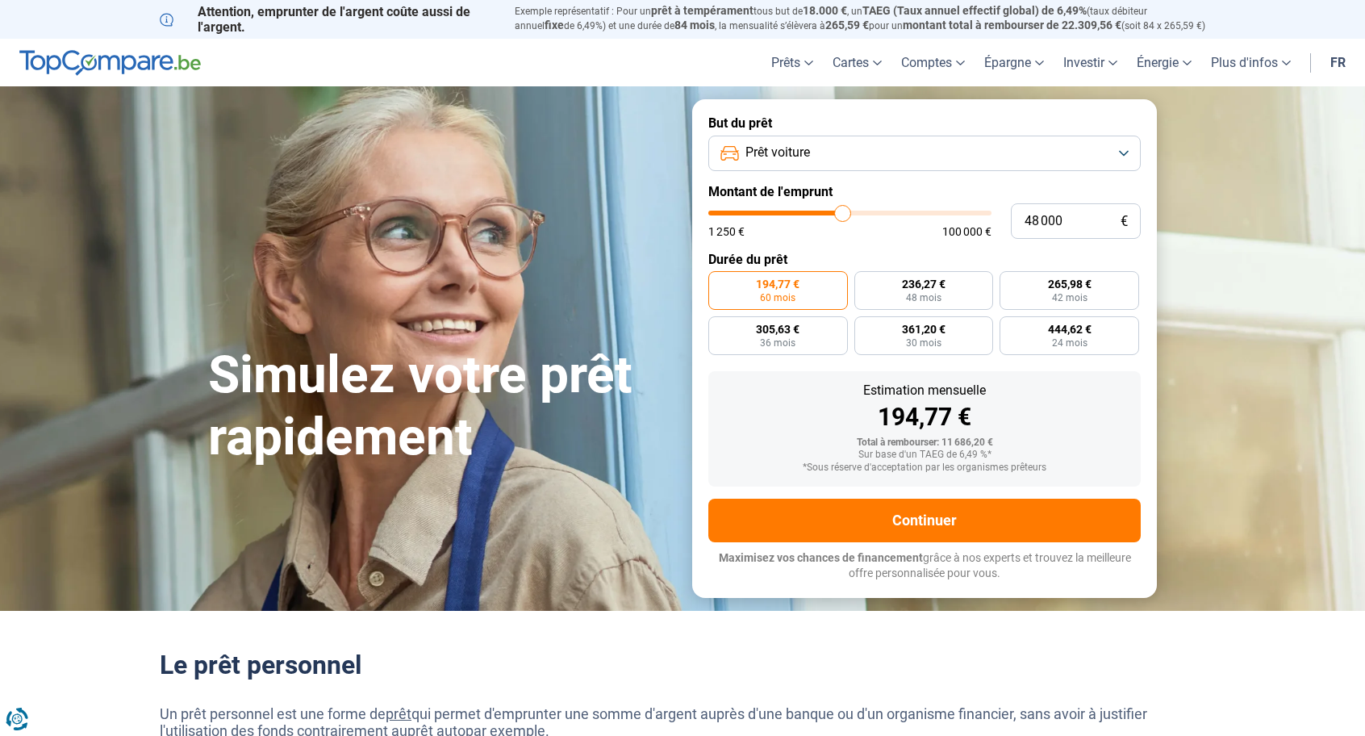
type input "47500"
type input "46 750"
type input "46750"
type input "46 250"
type input "46250"
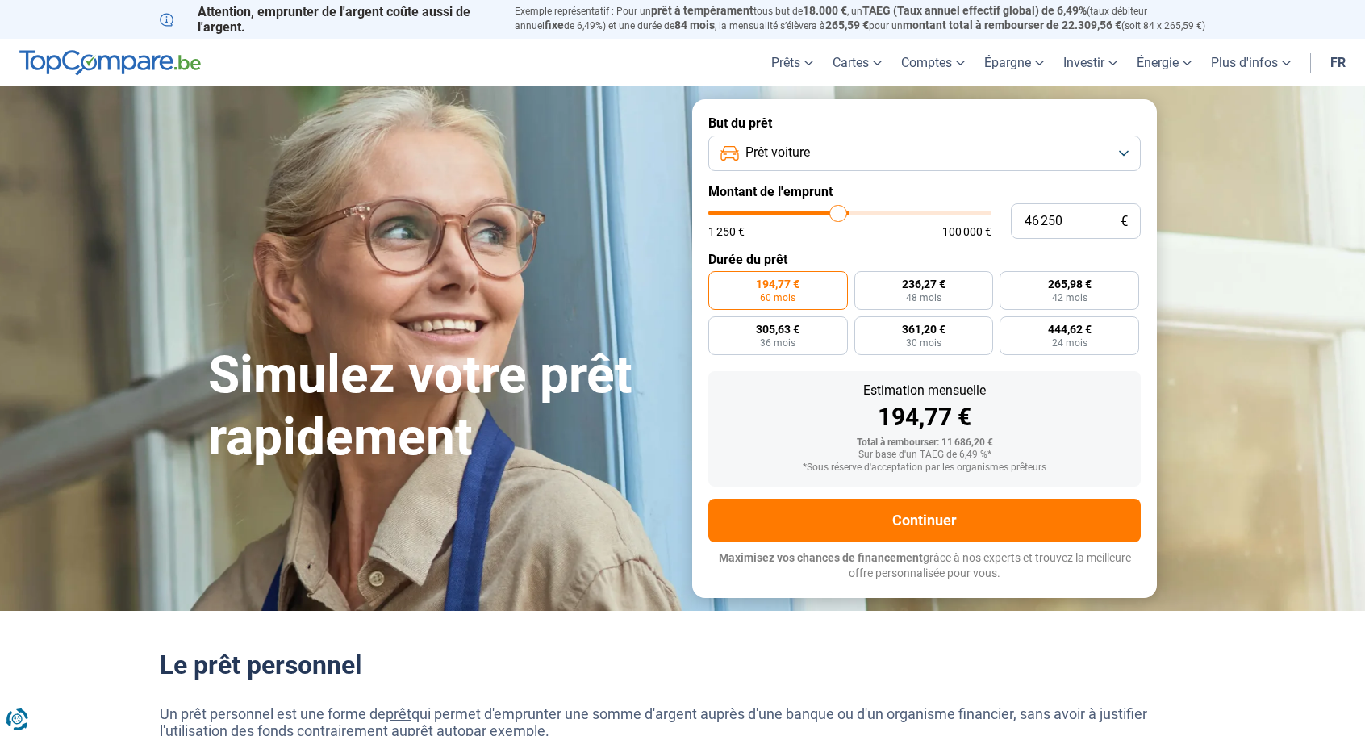
type input "45 500"
type input "45500"
type input "45 000"
type input "45000"
type input "44 250"
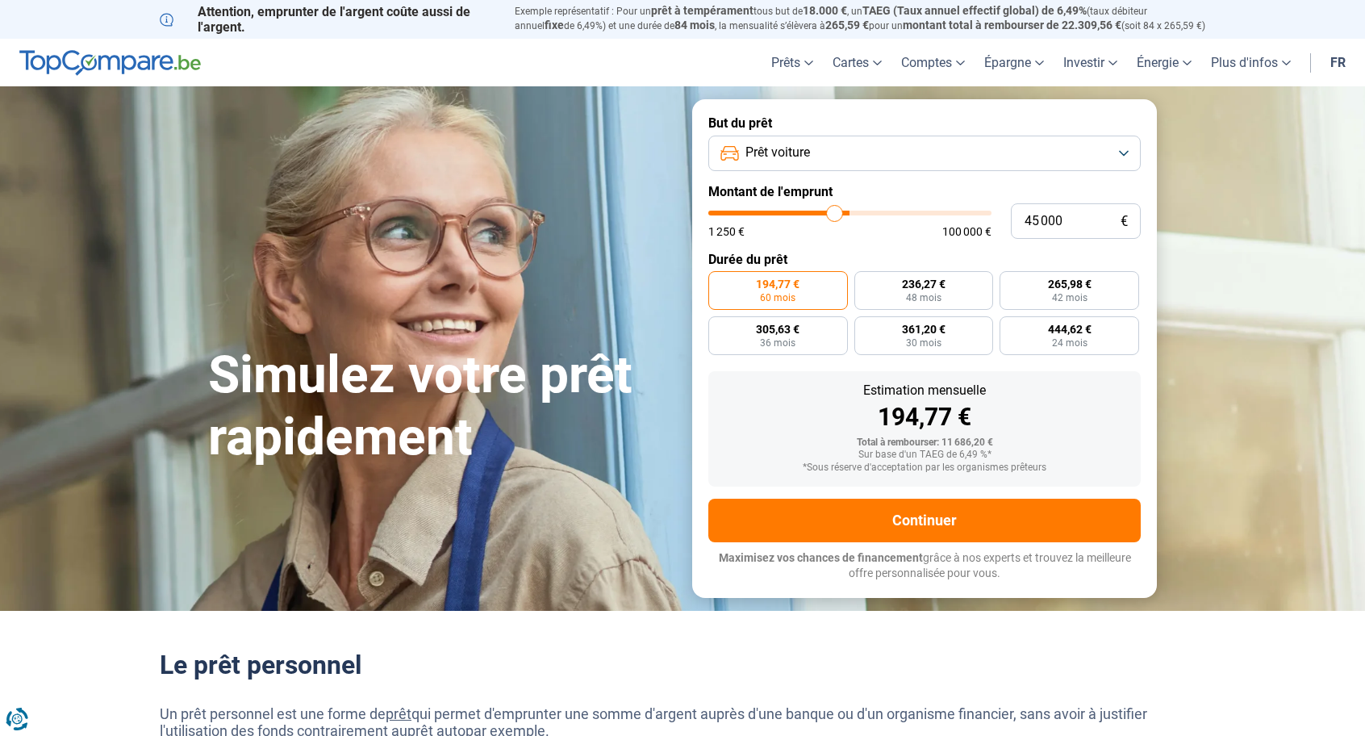
type input "44250"
type input "44 000"
type input "44000"
type input "42 750"
type input "42750"
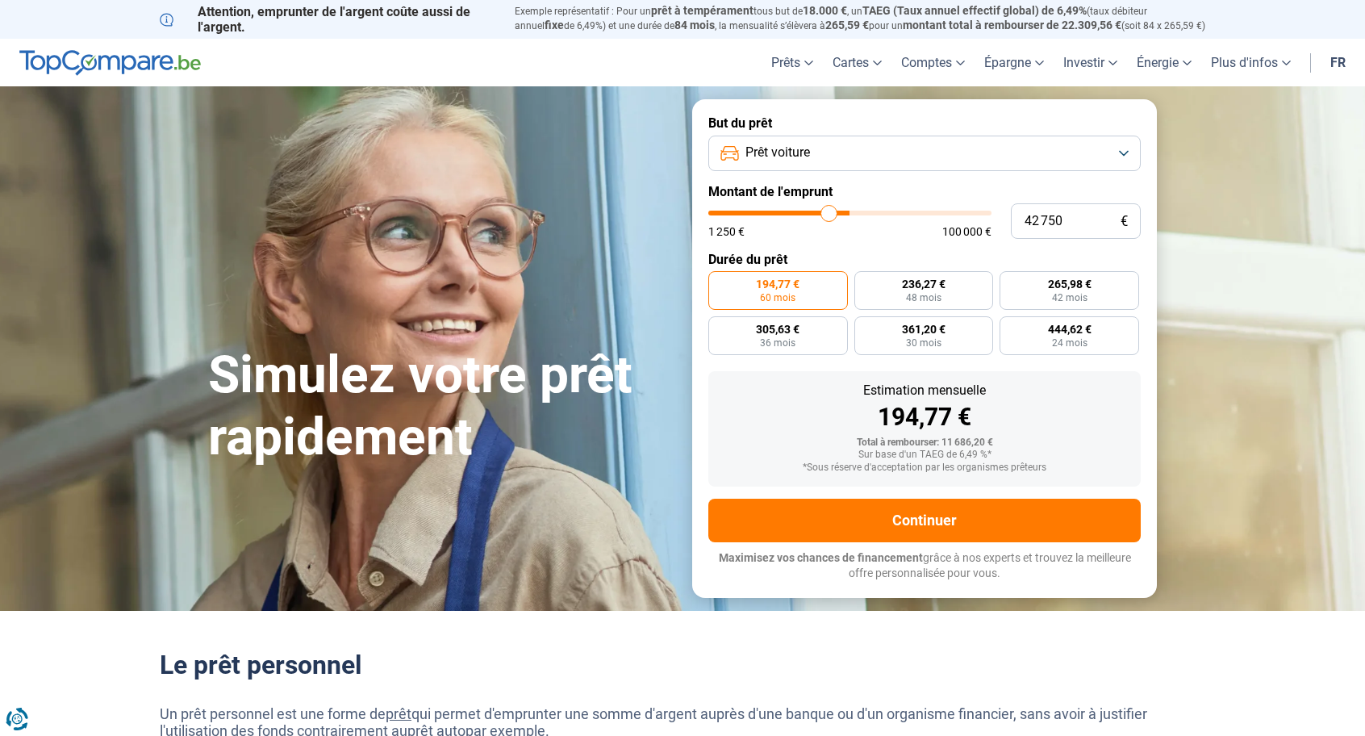
type input "42 250"
type input "42250"
type input "41 750"
type input "41750"
type input "41 000"
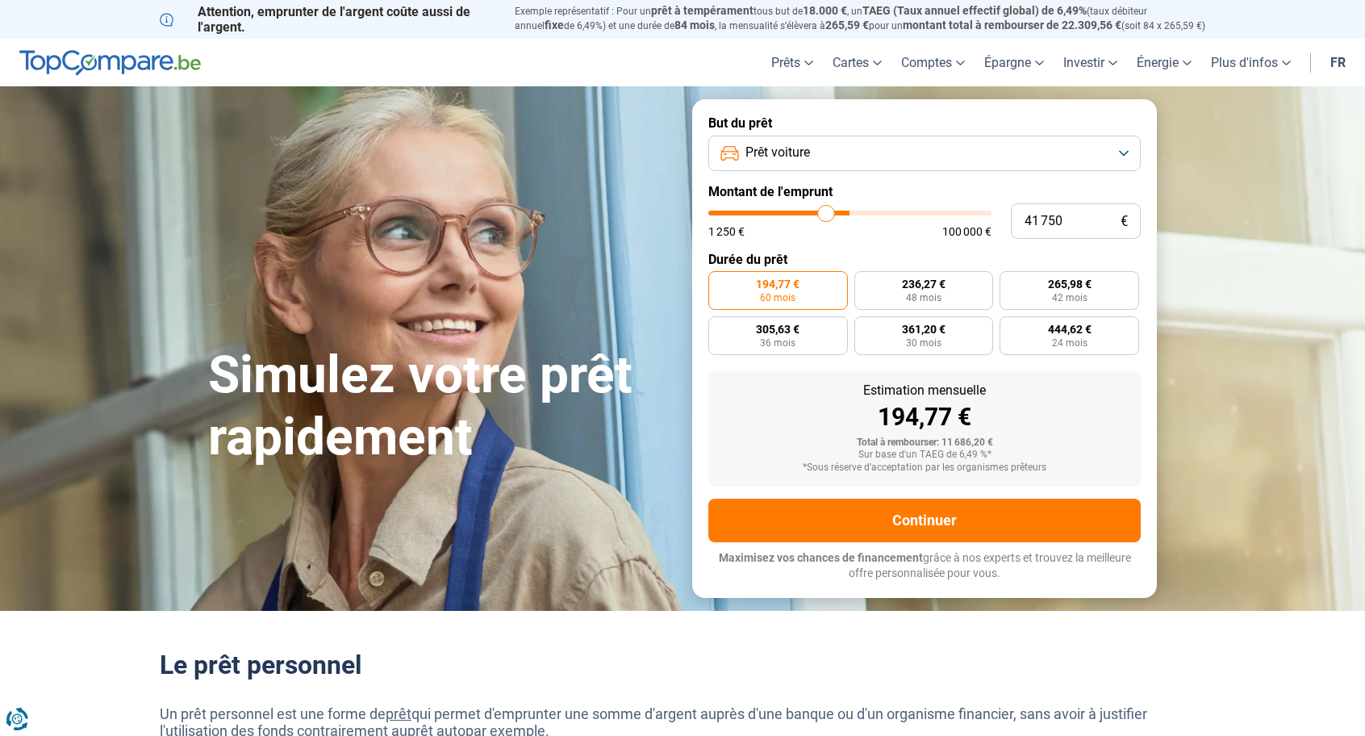
type input "41000"
type input "40 750"
type input "40750"
type input "40 000"
type input "40000"
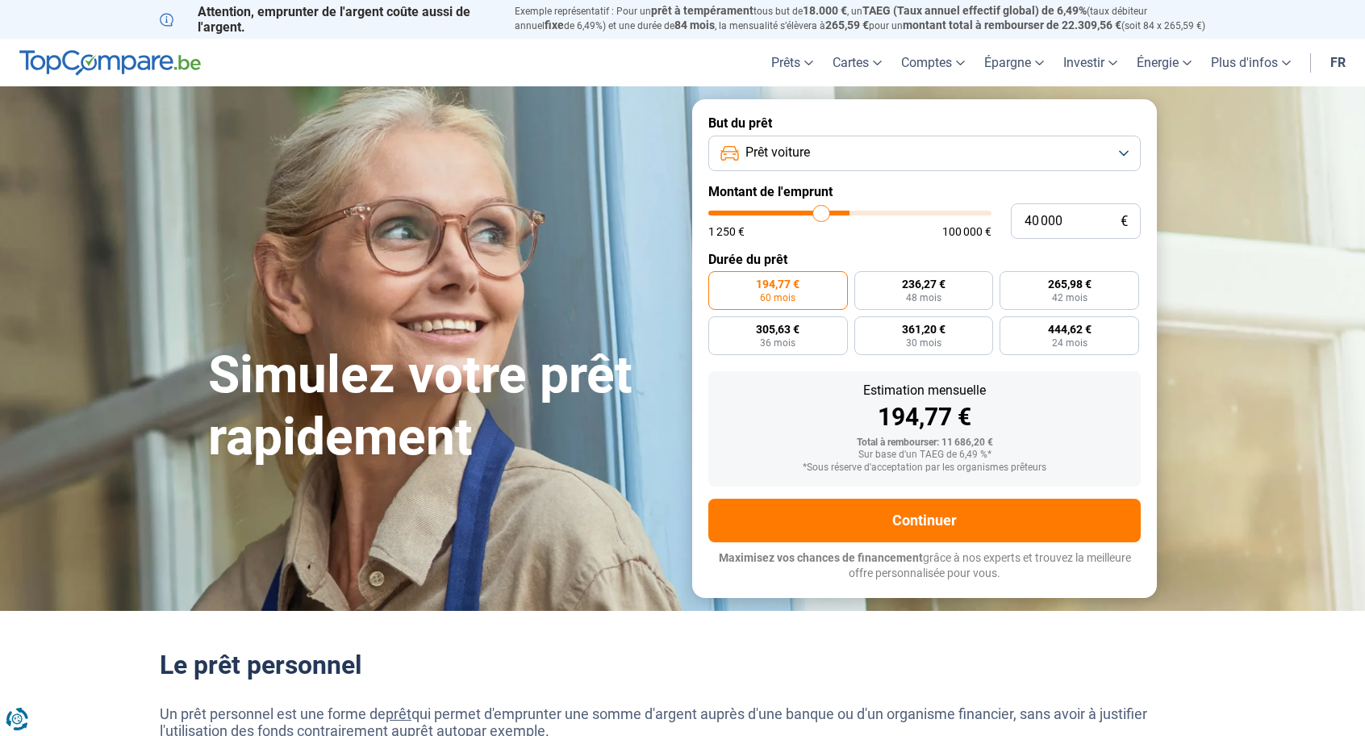
type input "39 500"
type input "39500"
type input "39 250"
type input "39250"
type input "39 000"
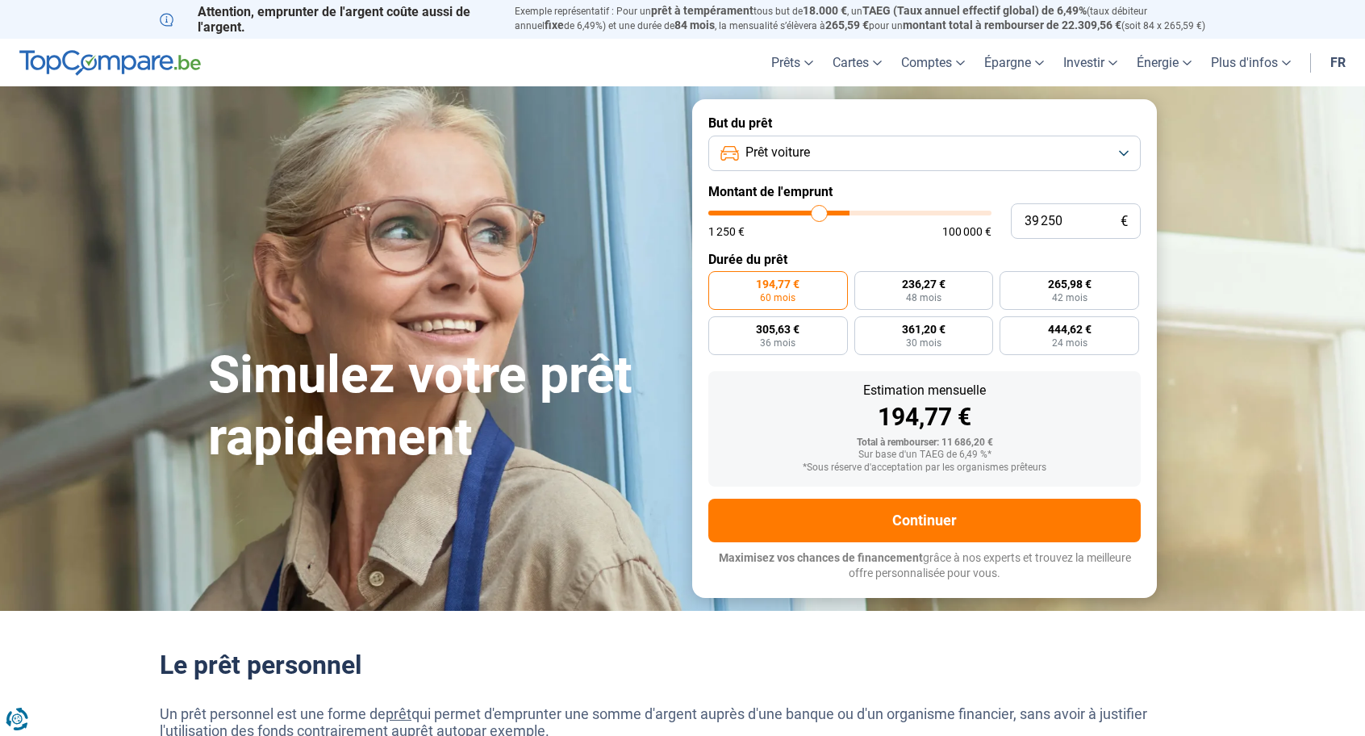
type input "39000"
type input "38 750"
type input "38750"
type input "38 500"
type input "38500"
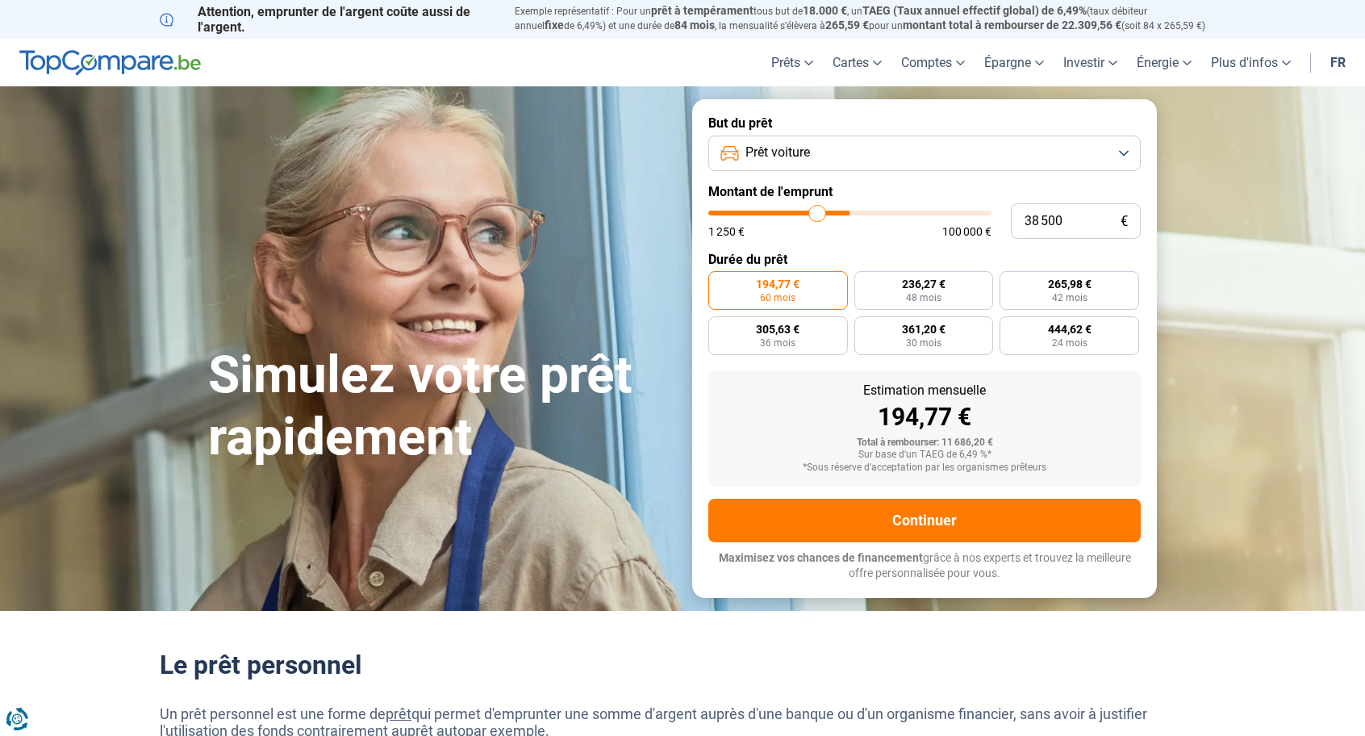
type input "38 250"
type input "38250"
type input "38 000"
type input "38000"
type input "37 750"
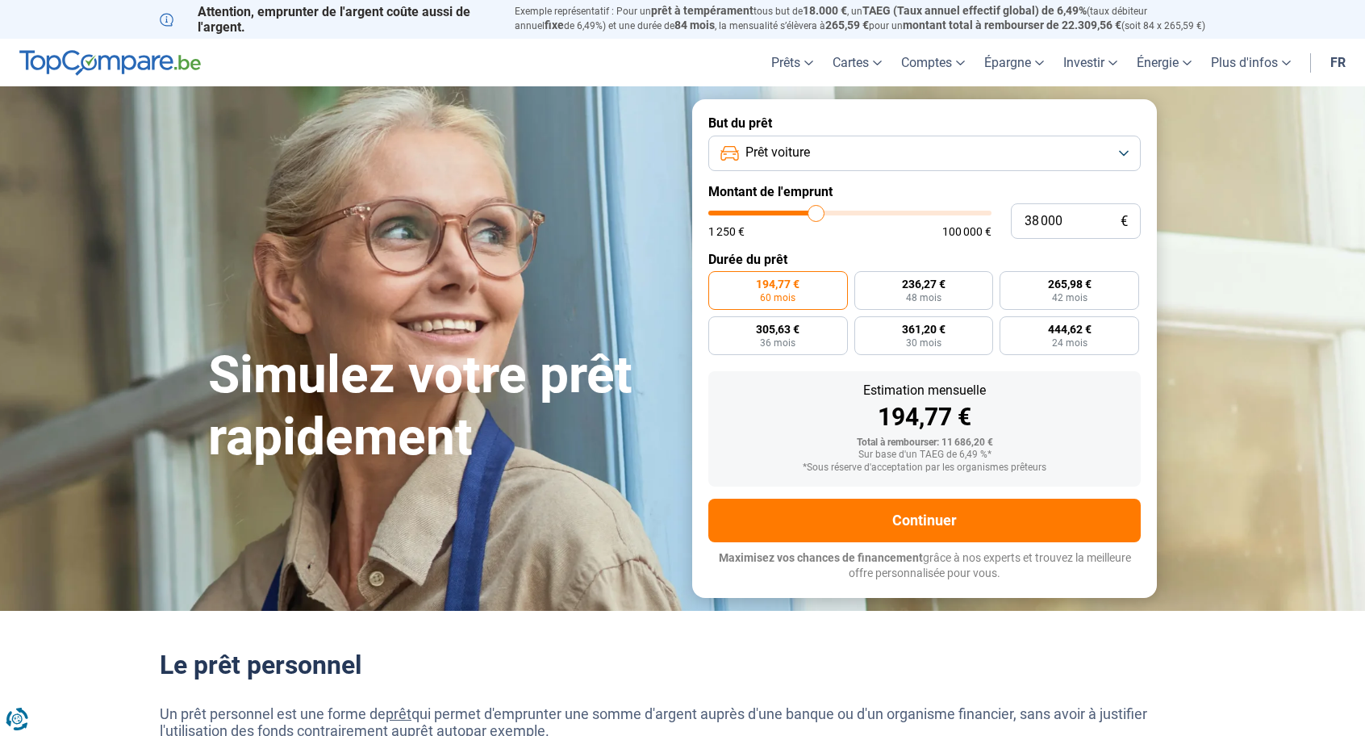
type input "37750"
type input "37 500"
type input "37500"
type input "37 250"
type input "37250"
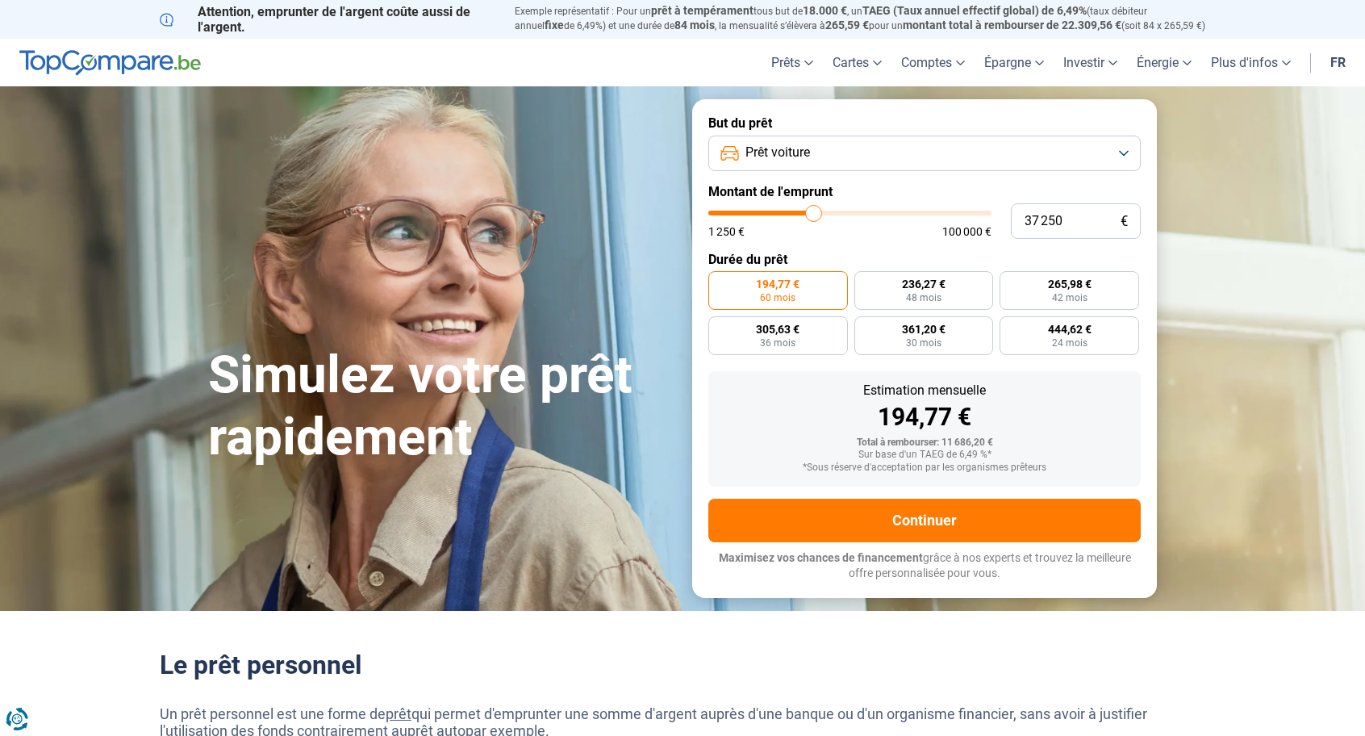
type input "37 000"
type input "37000"
type input "36 500"
type input "36500"
type input "36 250"
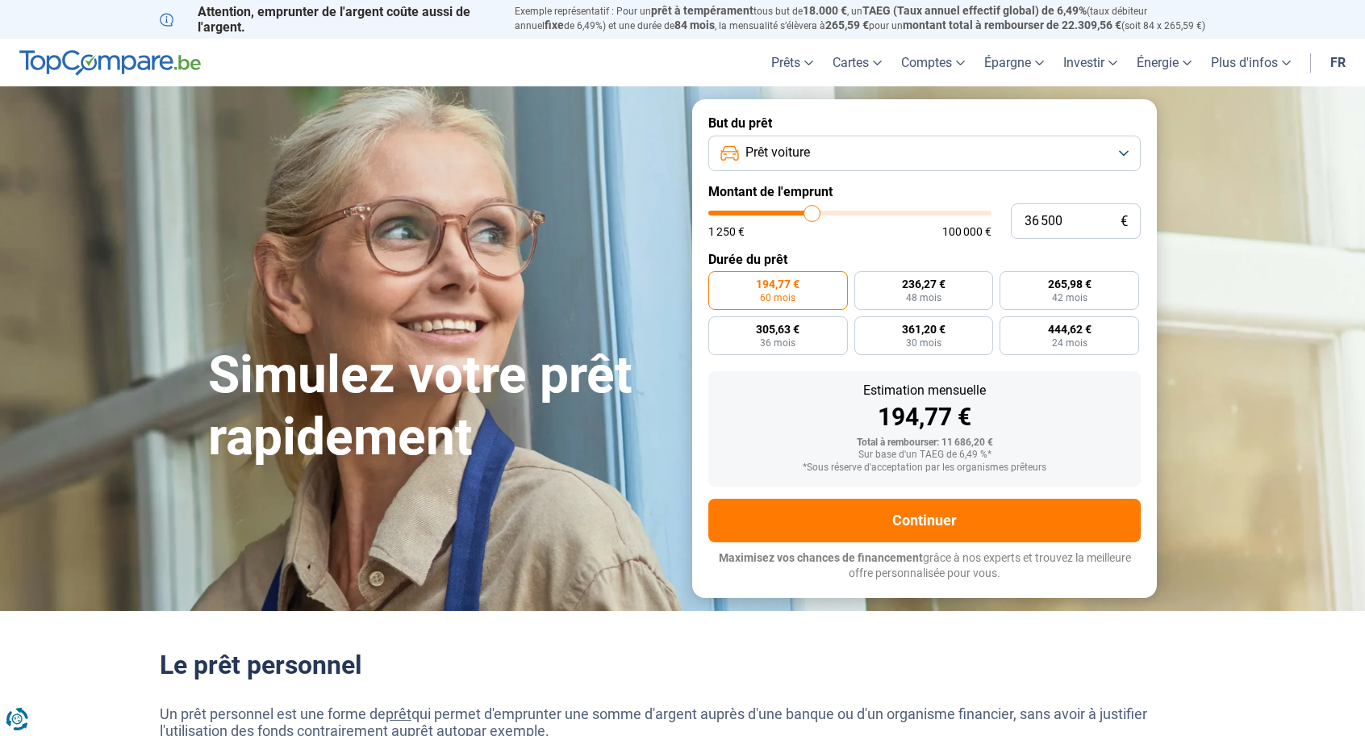
type input "36250"
type input "36 000"
type input "36000"
type input "35 750"
type input "35750"
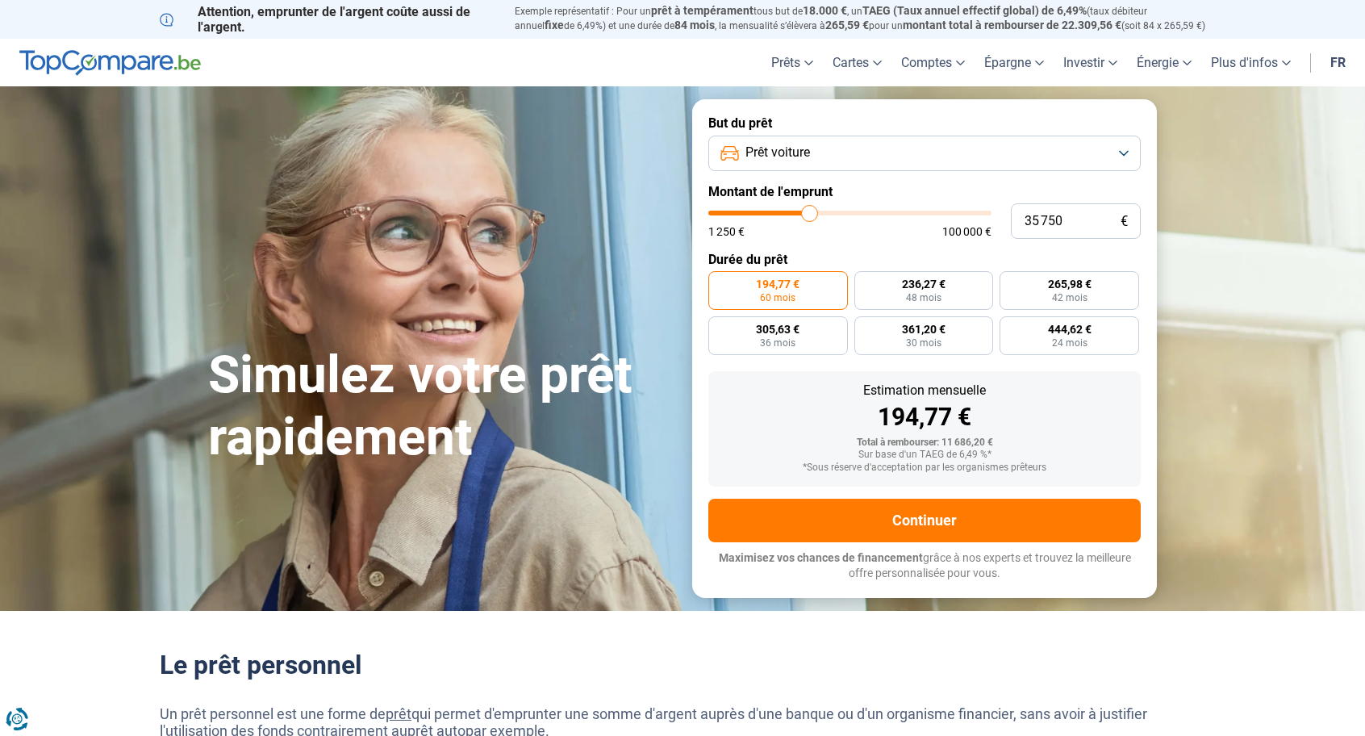
type input "35 500"
type input "35500"
type input "35 250"
type input "35250"
type input "35 000"
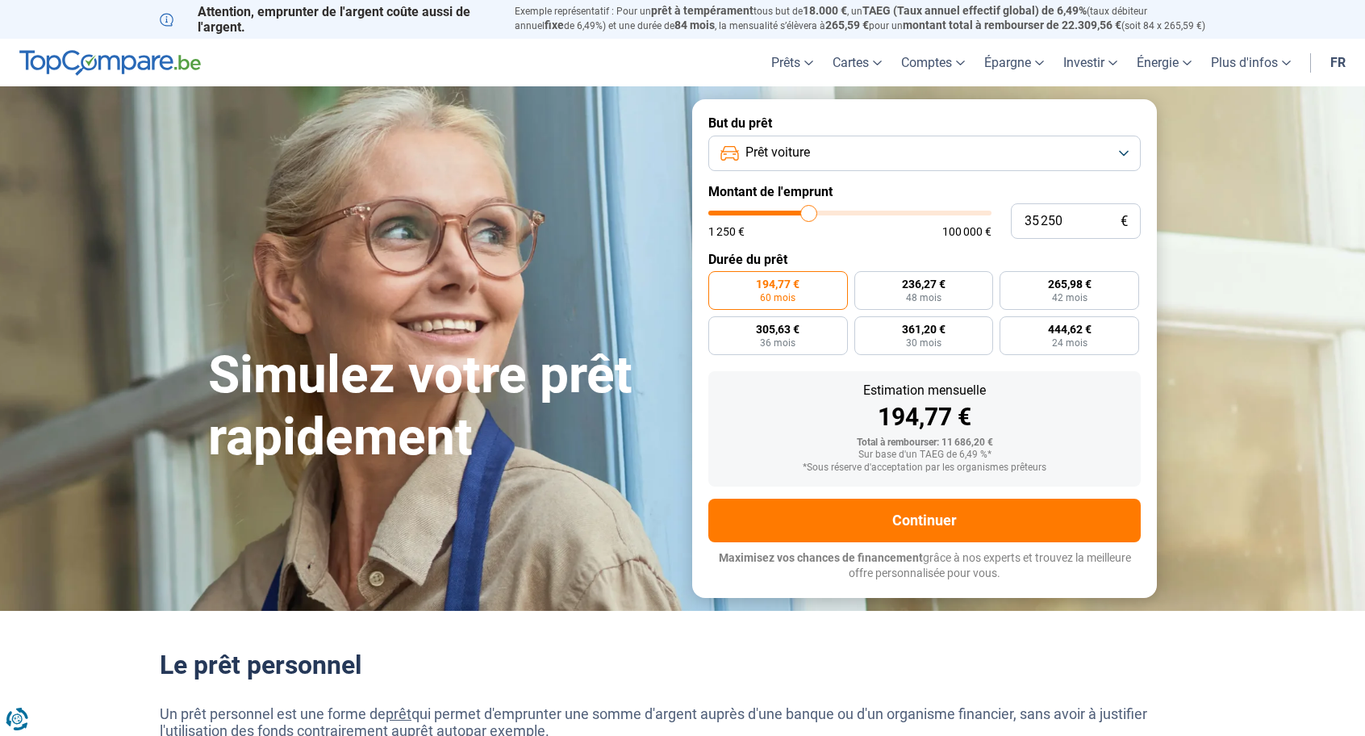
type input "35000"
type input "34 750"
type input "34750"
type input "34 500"
type input "34500"
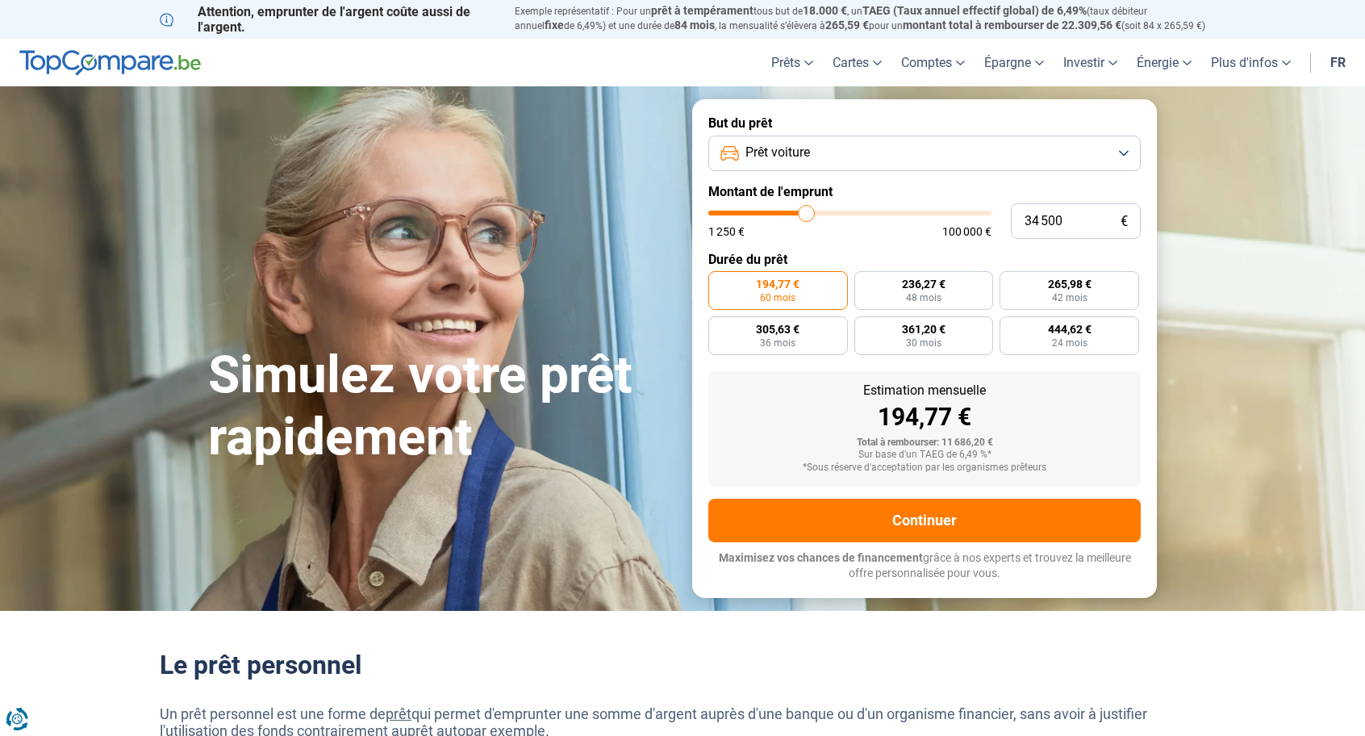
type input "34 250"
type input "34250"
type input "34 000"
drag, startPoint x: 799, startPoint y: 215, endPoint x: 805, endPoint y: 209, distance: 8.6
type input "34000"
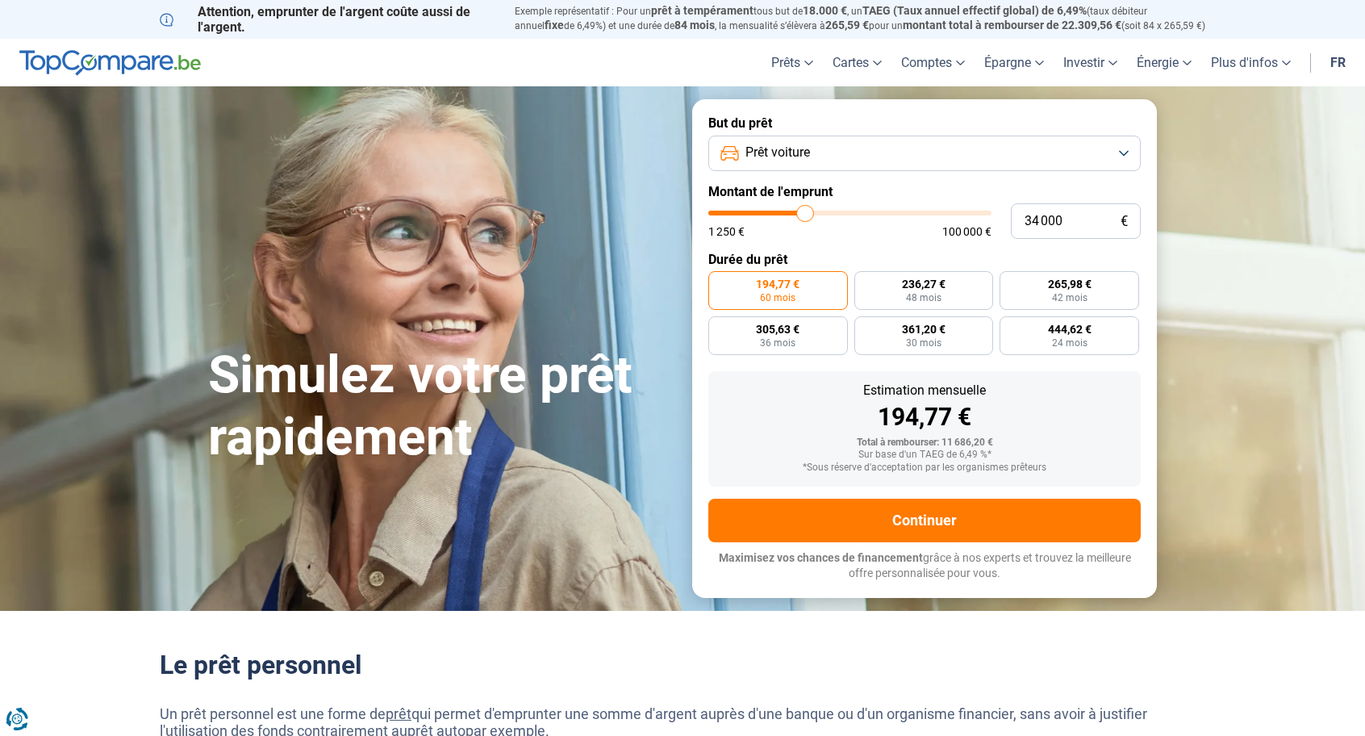
click at [805, 211] on input "range" at bounding box center [849, 213] width 283 height 5
radio input "false"
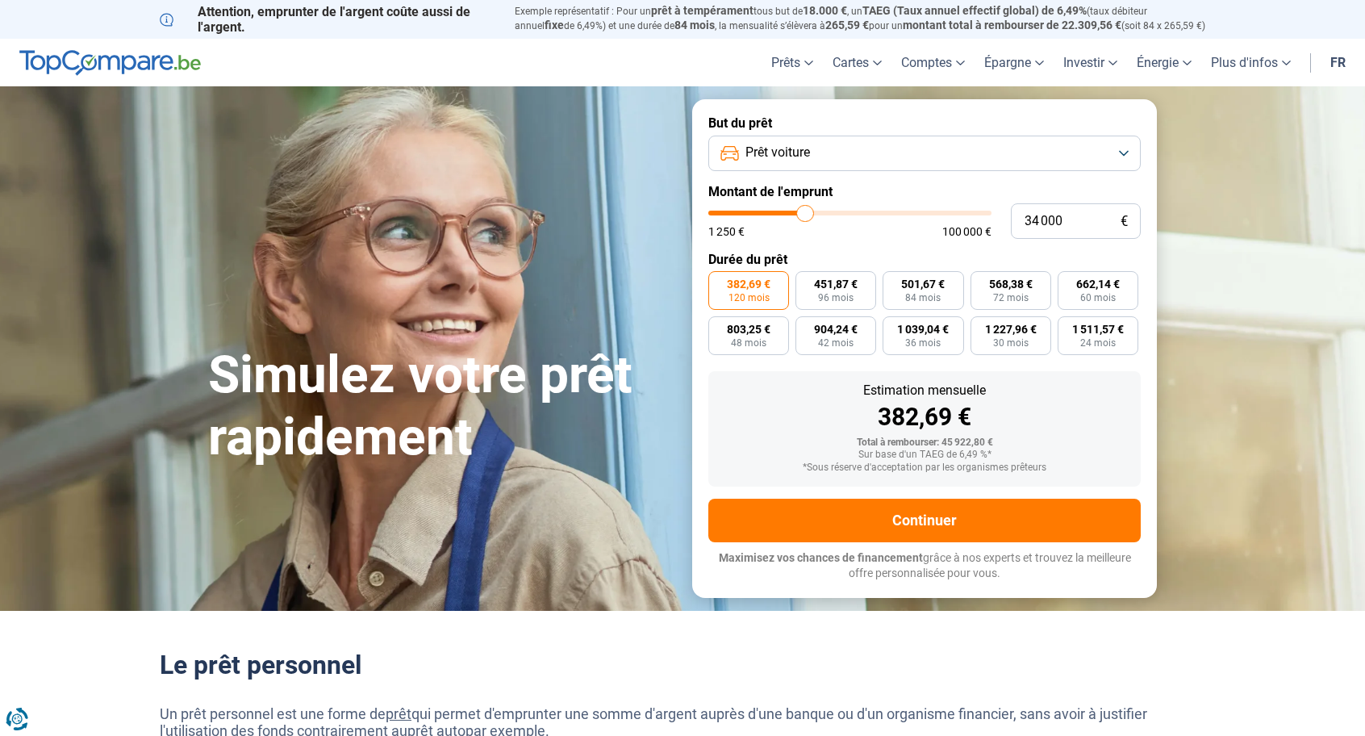
click at [757, 338] on span "48 mois" at bounding box center [749, 343] width 36 height 10
click at [719, 327] on input "803,25 € 48 mois" at bounding box center [713, 321] width 10 height 10
radio input "true"
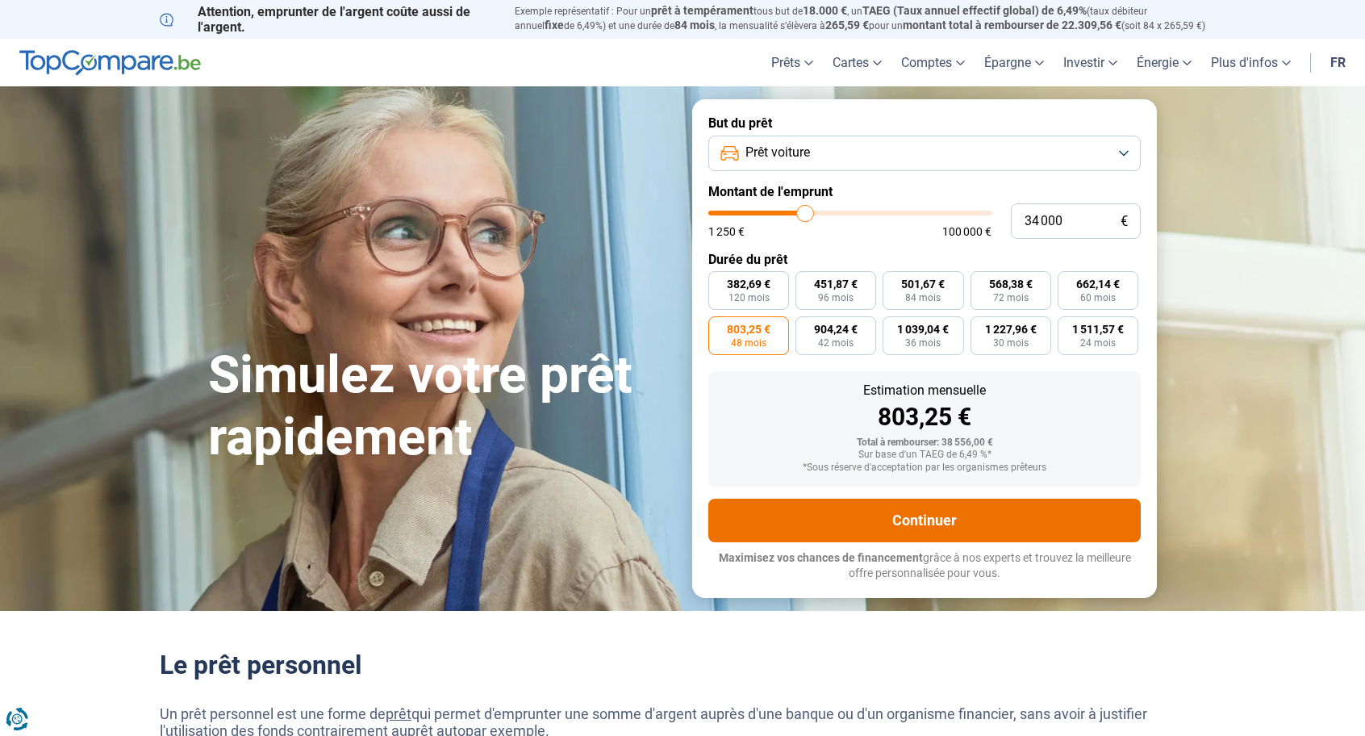
click at [896, 514] on button "Continuer" at bounding box center [924, 521] width 433 height 44
